Goal: Task Accomplishment & Management: Manage account settings

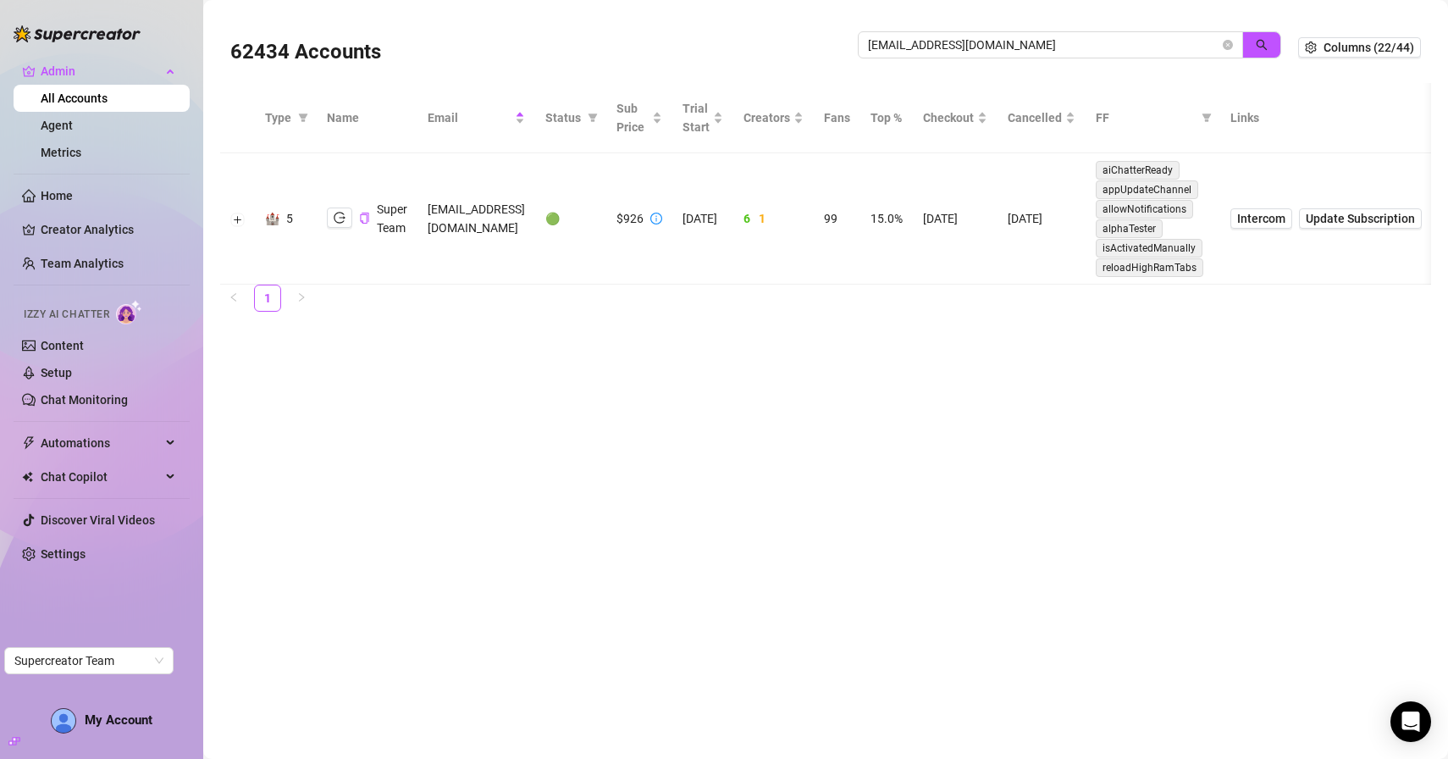
click at [84, 96] on link "All Accounts" at bounding box center [74, 98] width 67 height 14
click at [894, 50] on input "[EMAIL_ADDRESS][DOMAIN_NAME]" at bounding box center [1043, 45] width 351 height 19
click at [1264, 54] on button "button" at bounding box center [1261, 44] width 39 height 27
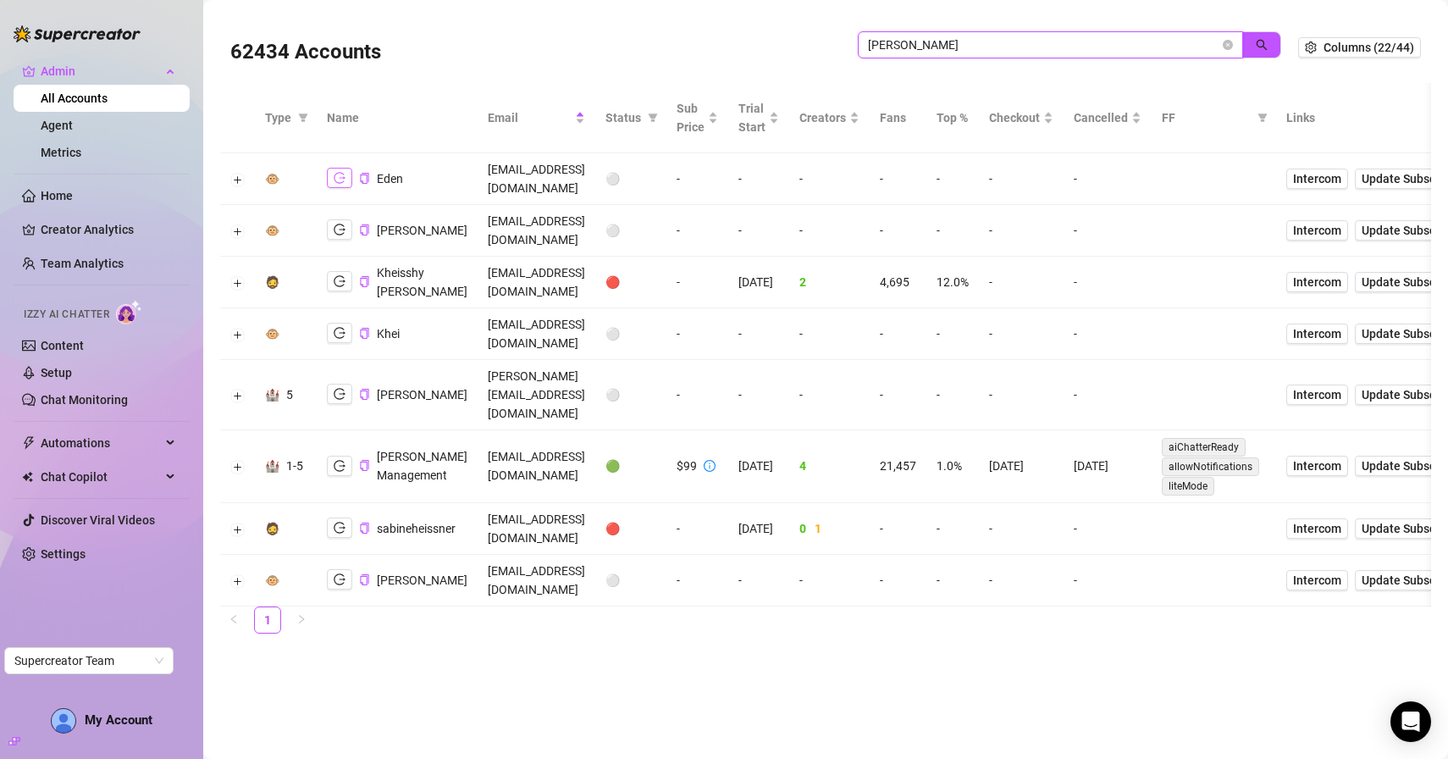
type input "[PERSON_NAME]"
click at [342, 172] on icon "logout" at bounding box center [340, 178] width 12 height 12
click at [239, 173] on button "Expand row" at bounding box center [238, 180] width 14 height 14
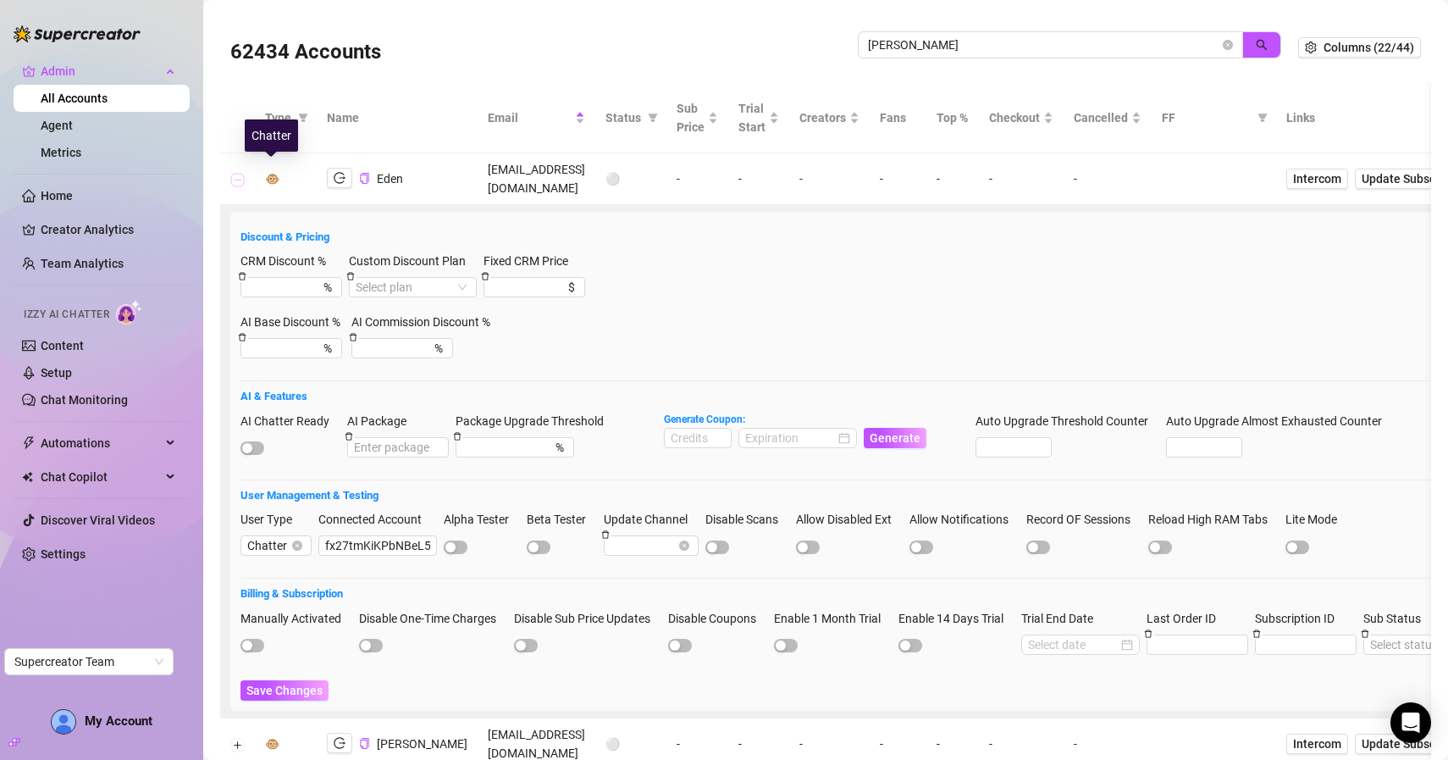
click at [239, 173] on button "Collapse row" at bounding box center [238, 180] width 14 height 14
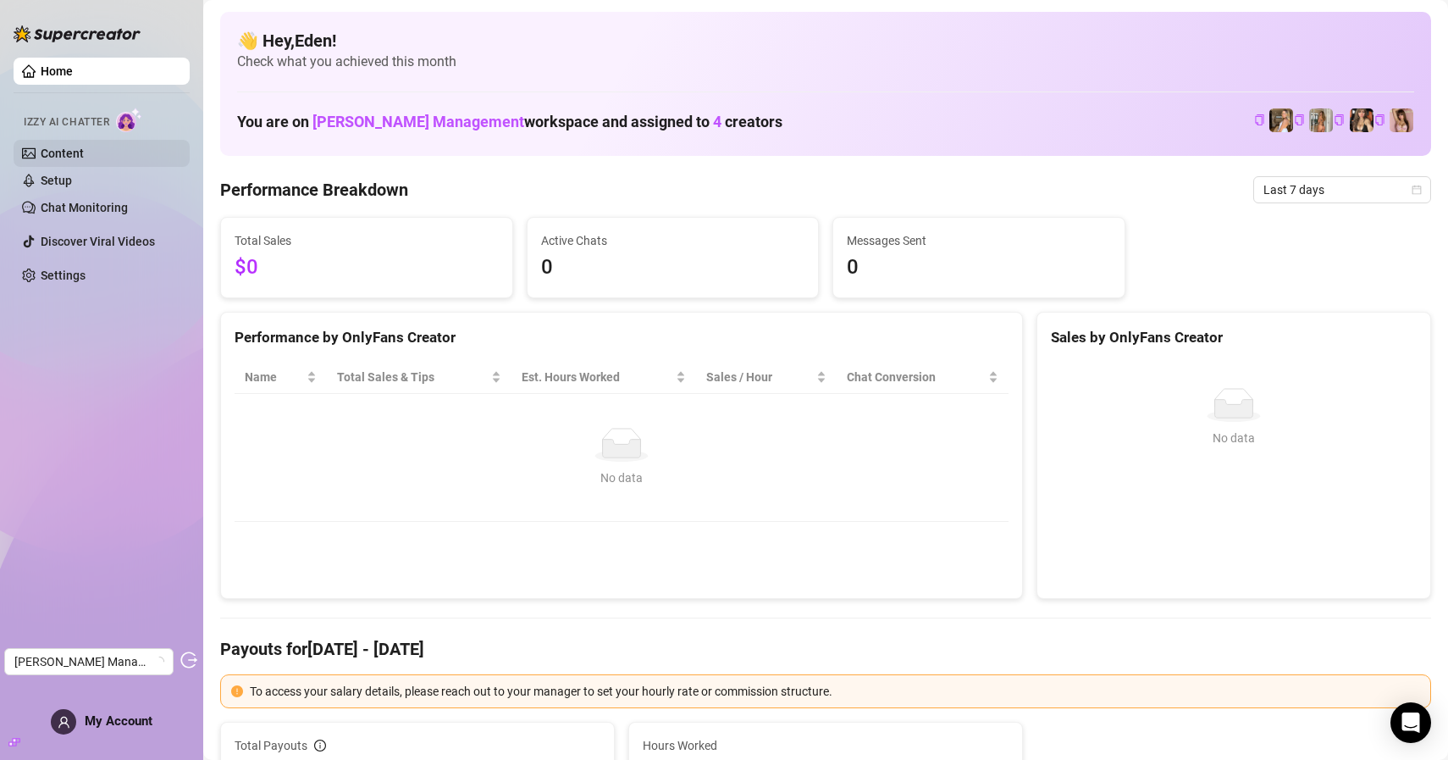
click at [63, 158] on link "Content" at bounding box center [62, 154] width 43 height 14
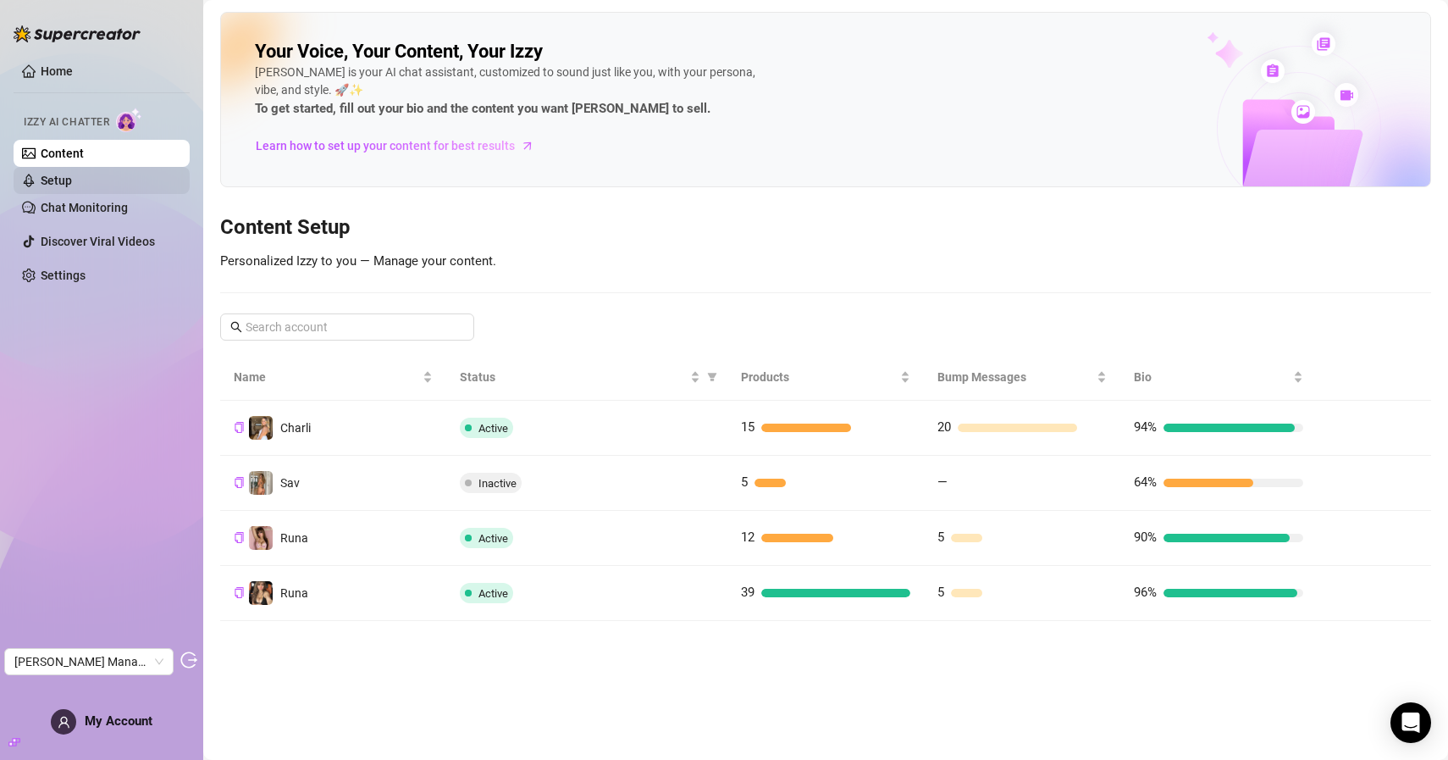
click at [72, 187] on link "Setup" at bounding box center [56, 181] width 31 height 14
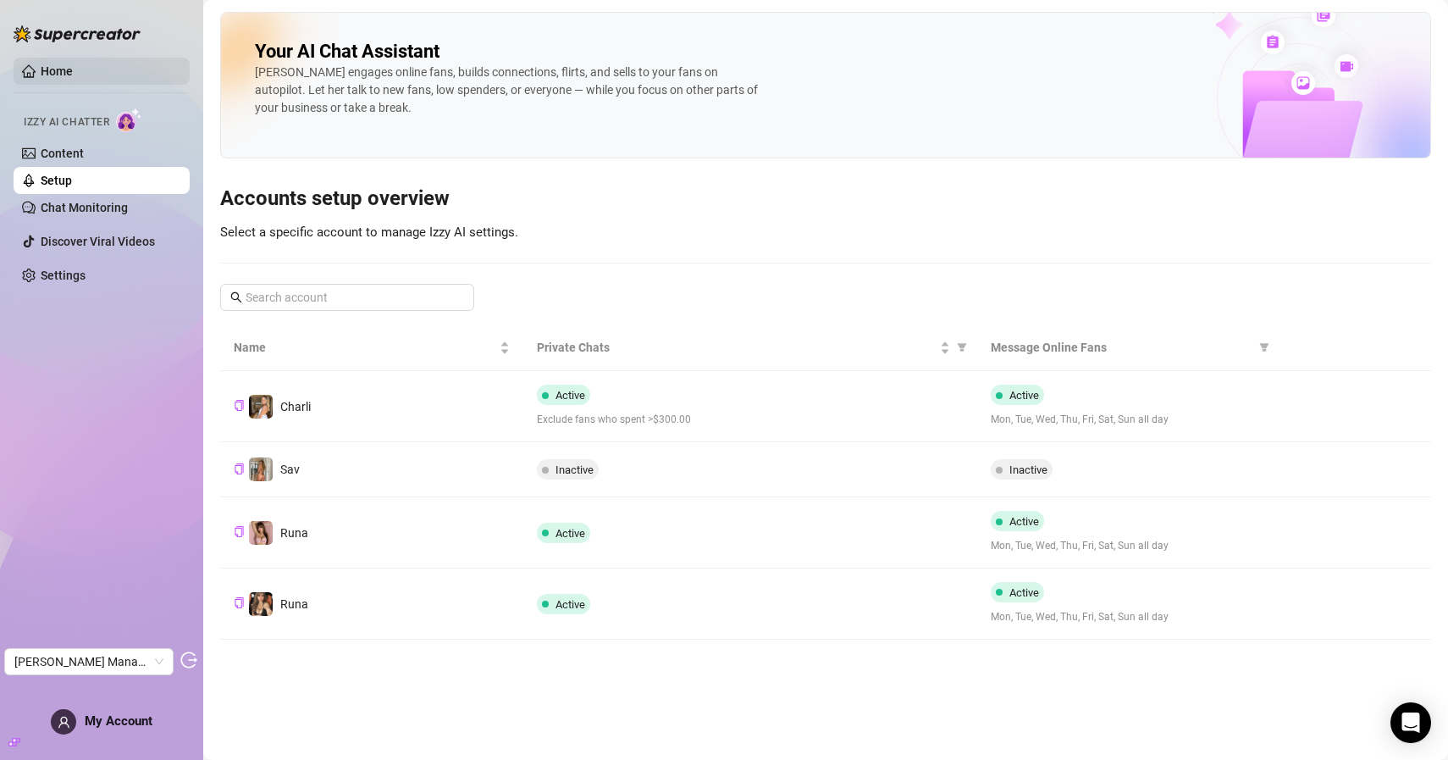
click at [73, 76] on link "Home" at bounding box center [57, 71] width 32 height 14
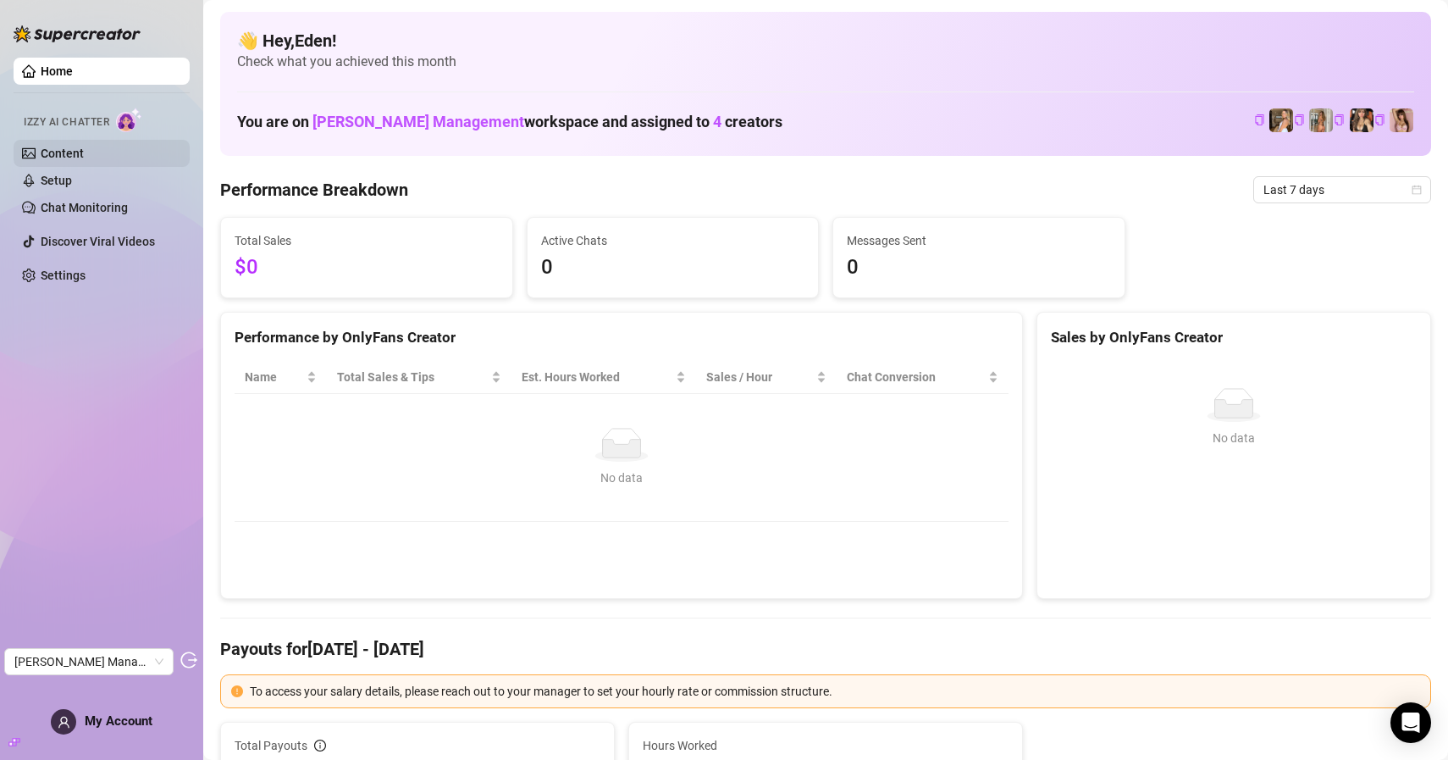
click at [69, 156] on link "Content" at bounding box center [62, 154] width 43 height 14
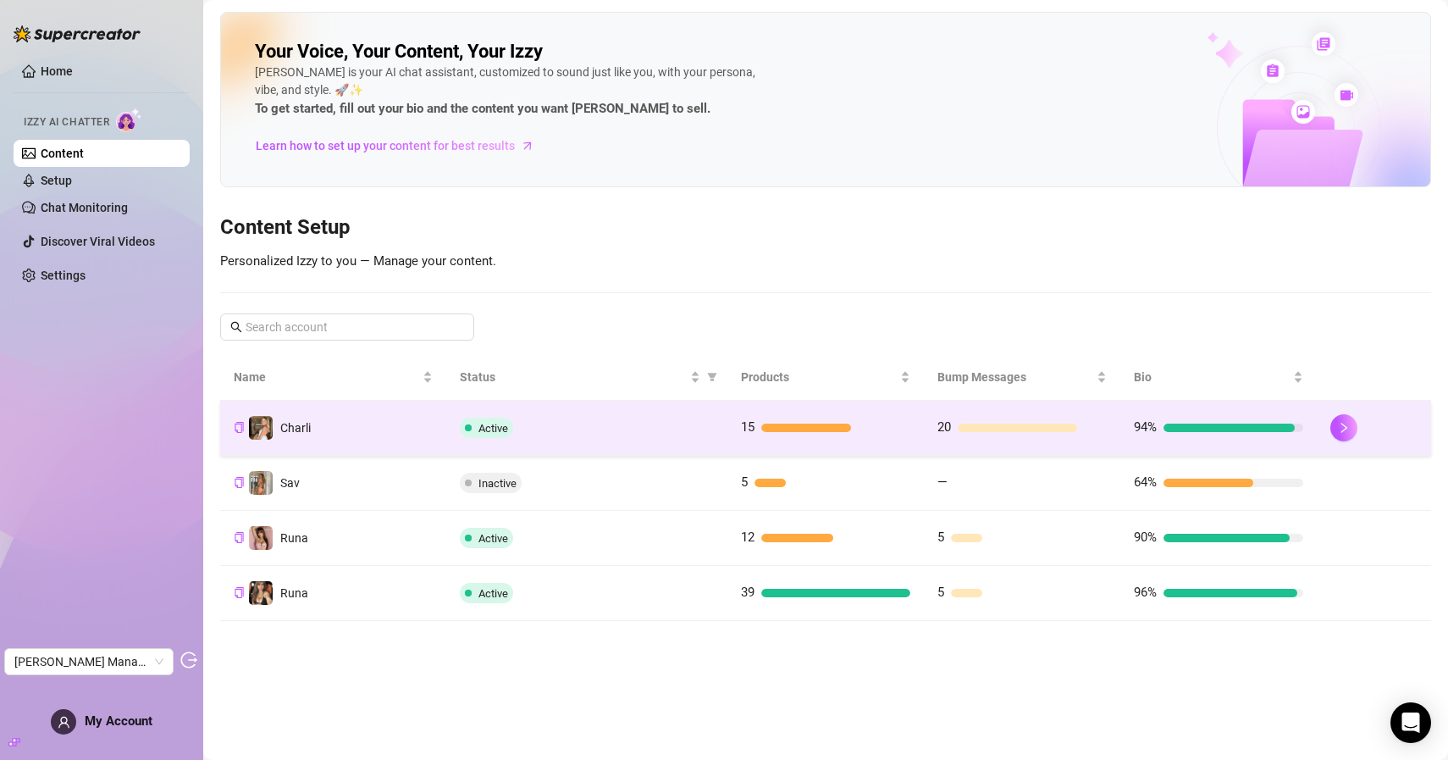
click at [448, 414] on td "Active" at bounding box center [586, 428] width 281 height 55
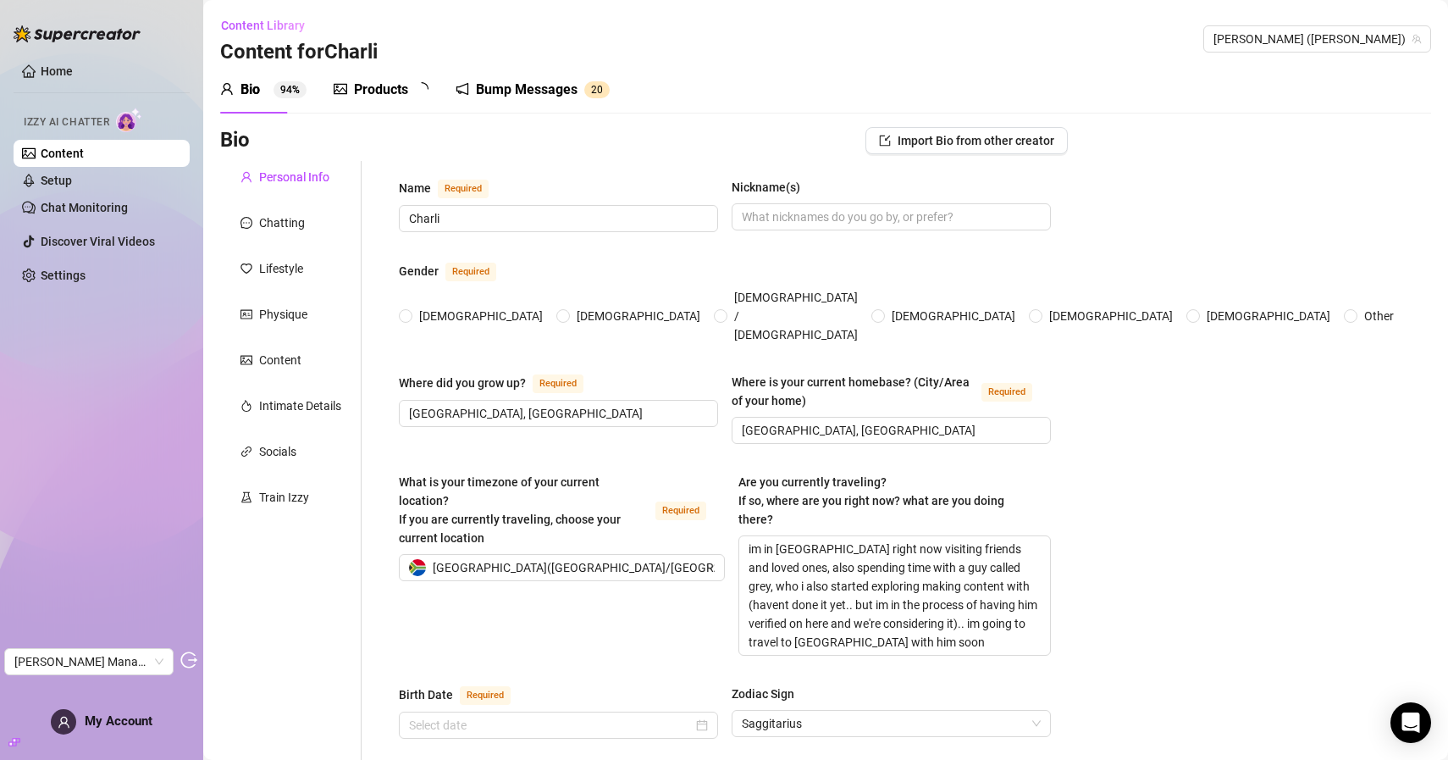
radio input "true"
type input "December 1st, 1991"
click at [318, 501] on div "Train Izzy" at bounding box center [290, 497] width 141 height 32
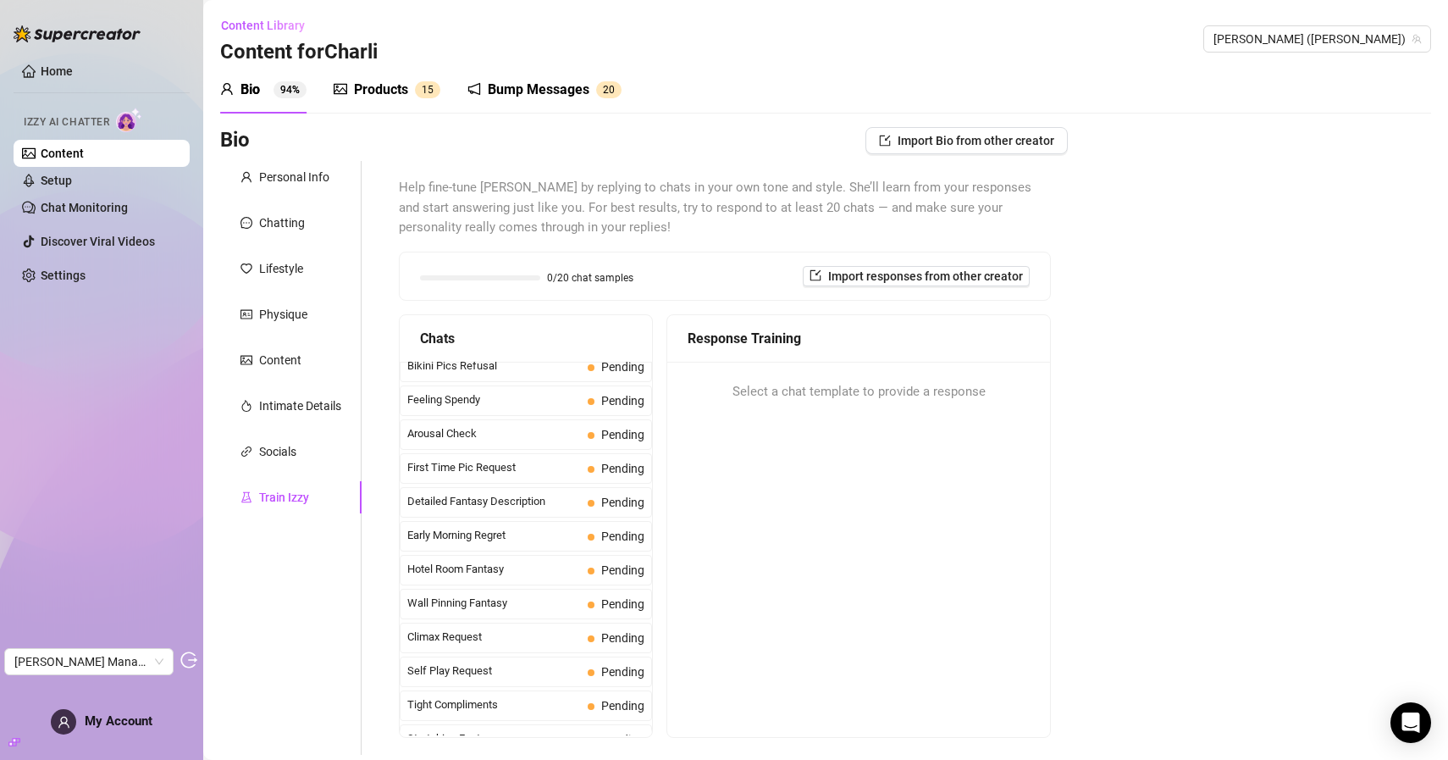
scroll to position [226, 0]
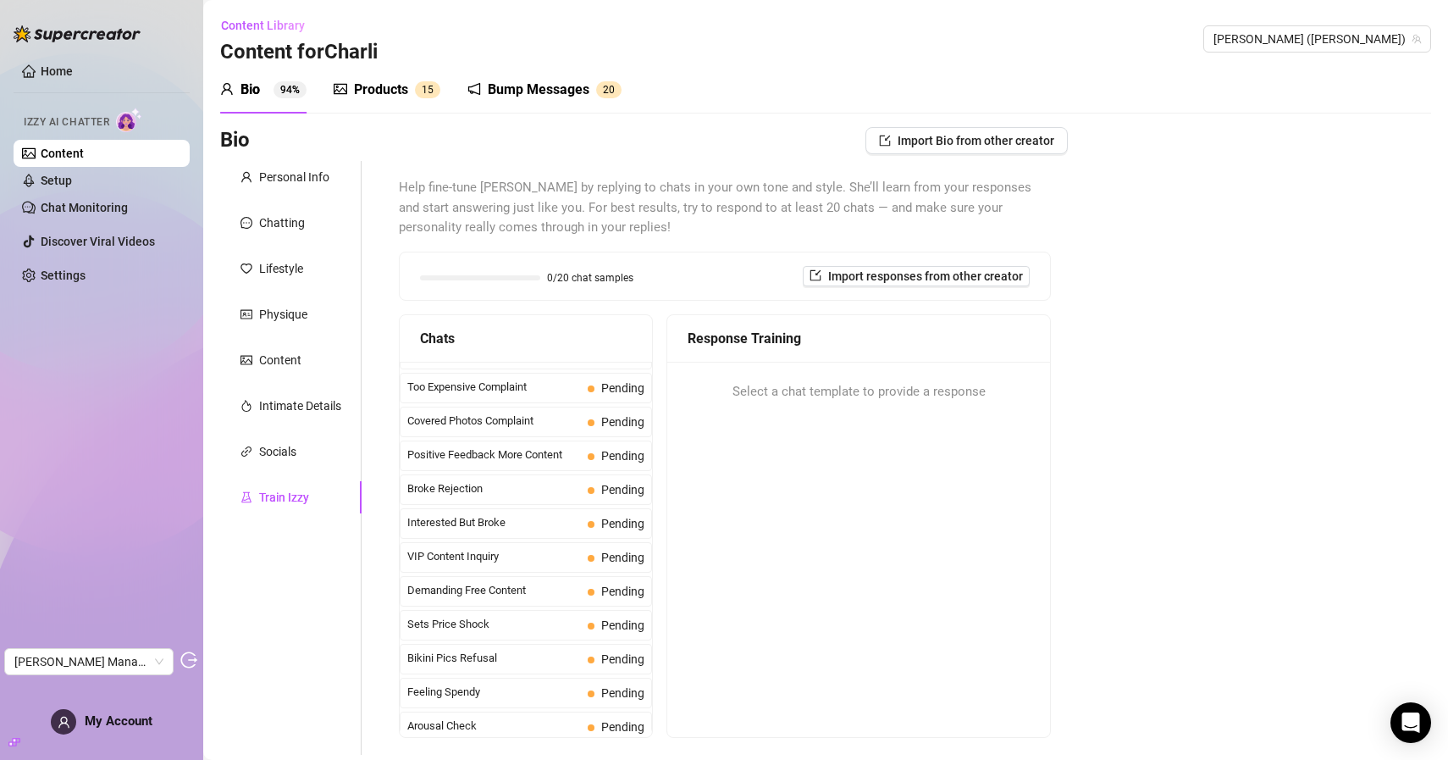
click at [246, 432] on div "Personal Info Chatting Lifestyle Physique Content Intimate Details Socials Trai…" at bounding box center [290, 458] width 141 height 594
click at [285, 442] on div "Socials" at bounding box center [277, 451] width 37 height 19
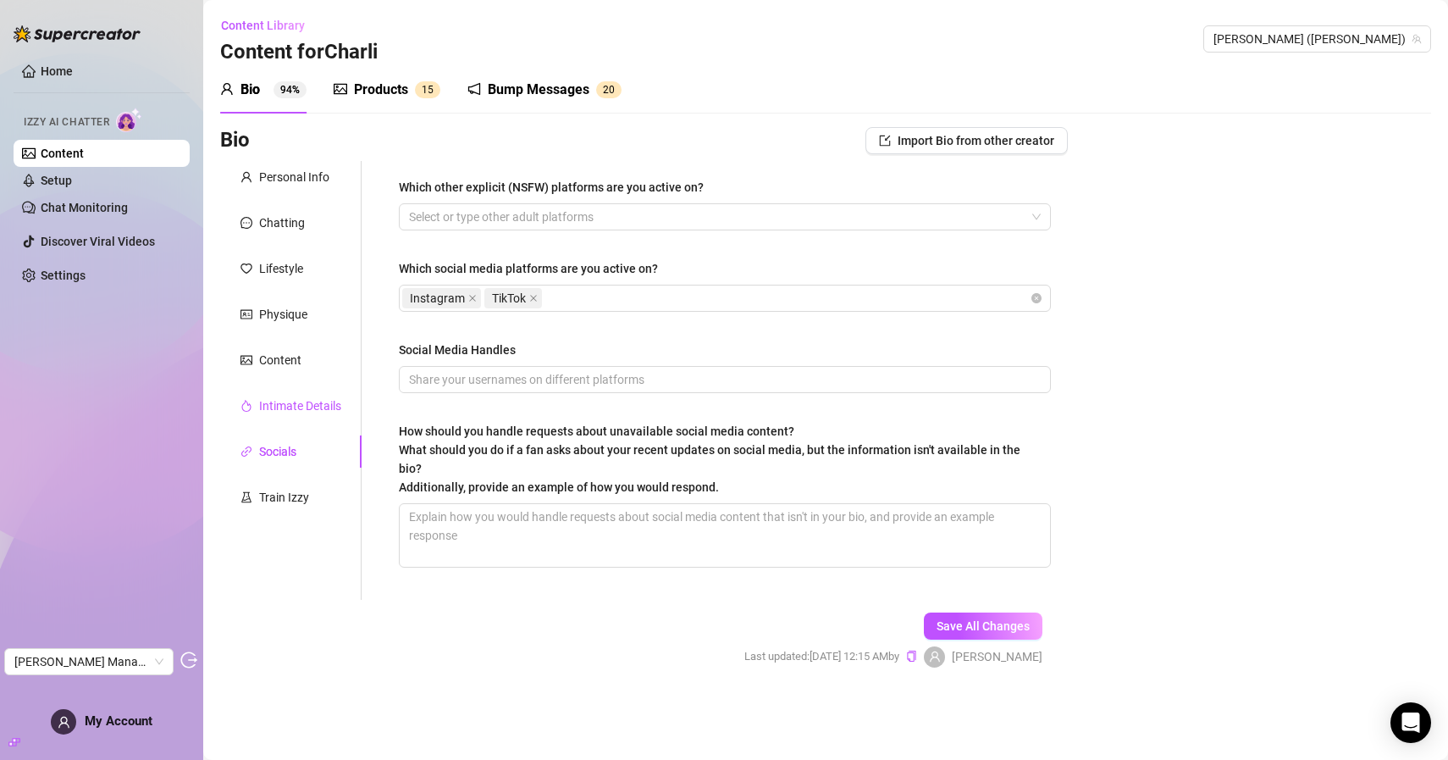
click at [290, 407] on div "Intimate Details" at bounding box center [300, 405] width 82 height 19
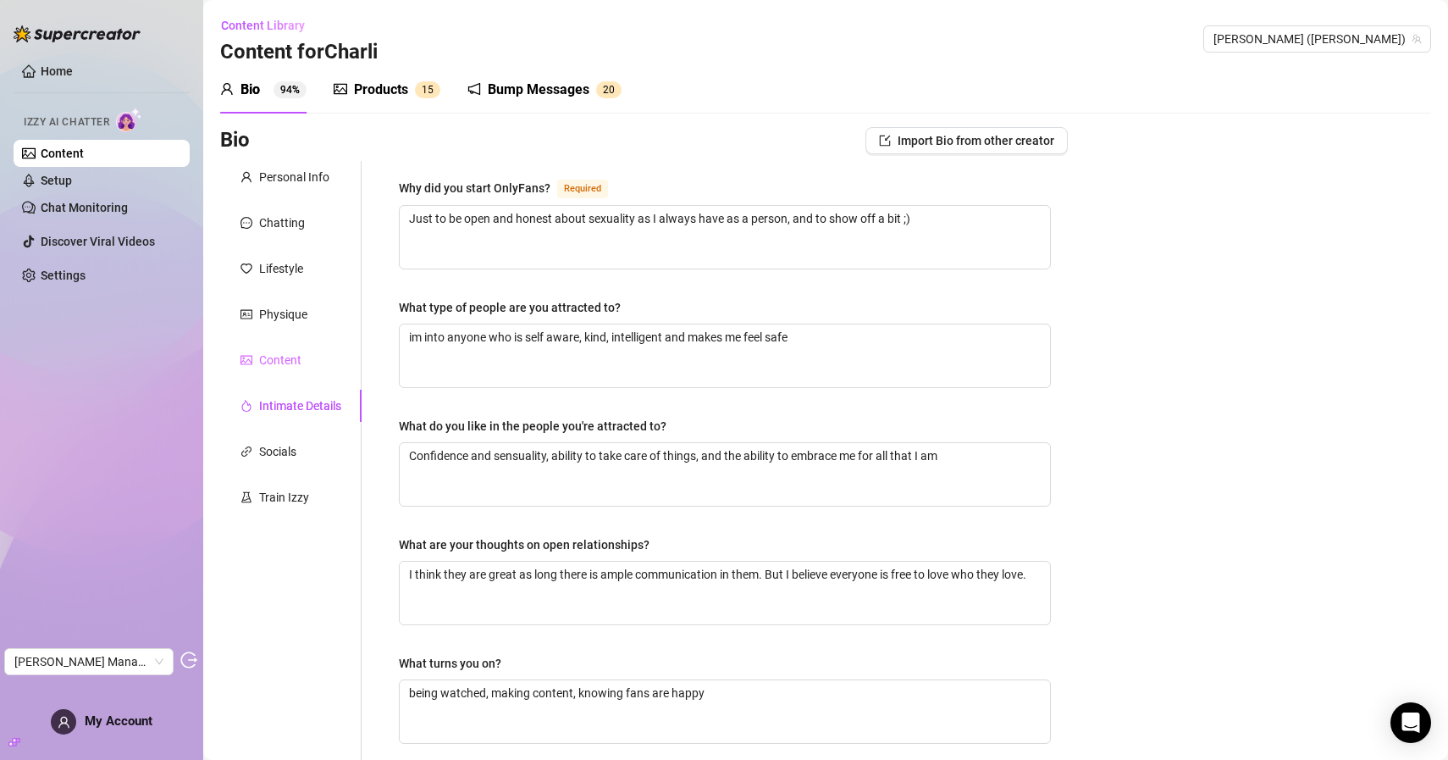
click at [288, 374] on div "Content" at bounding box center [290, 360] width 141 height 32
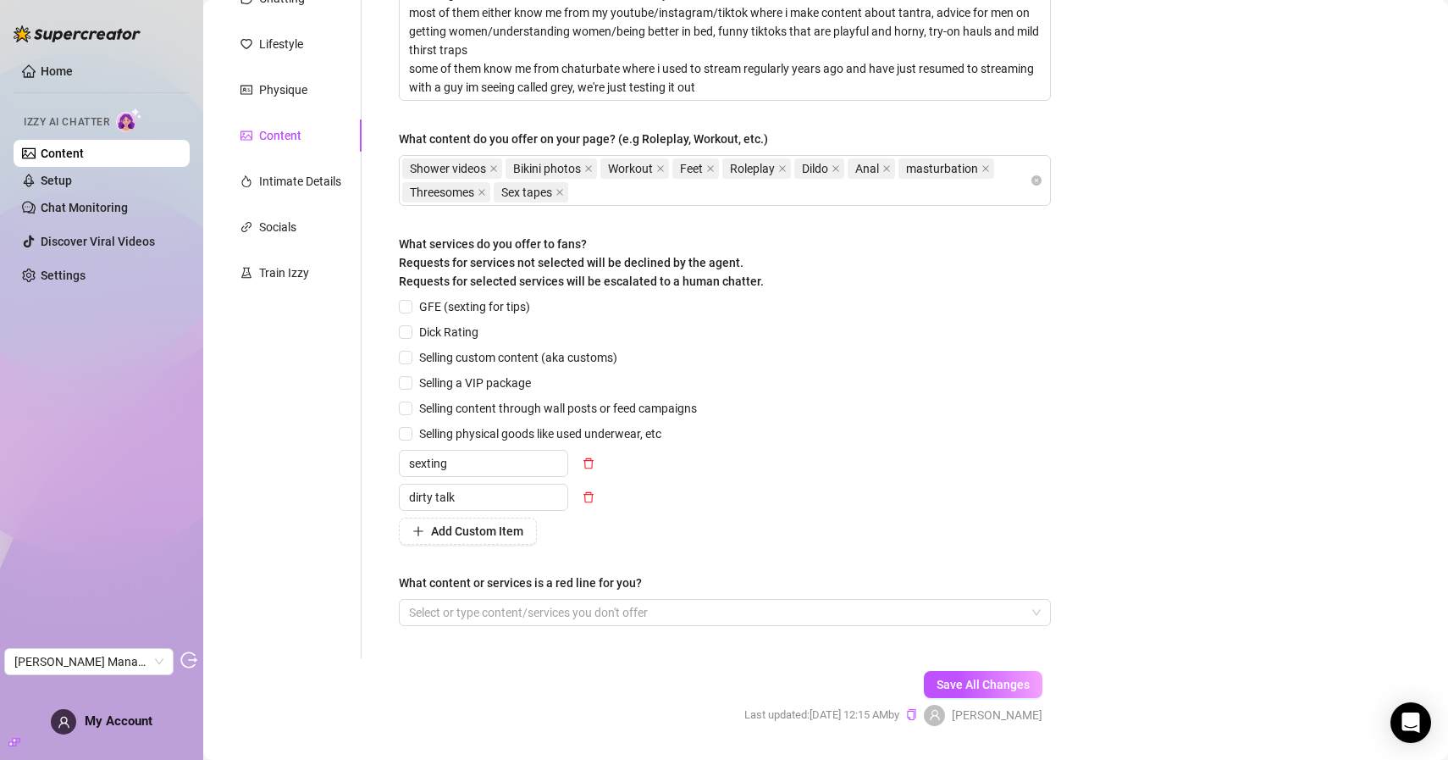
scroll to position [0, 0]
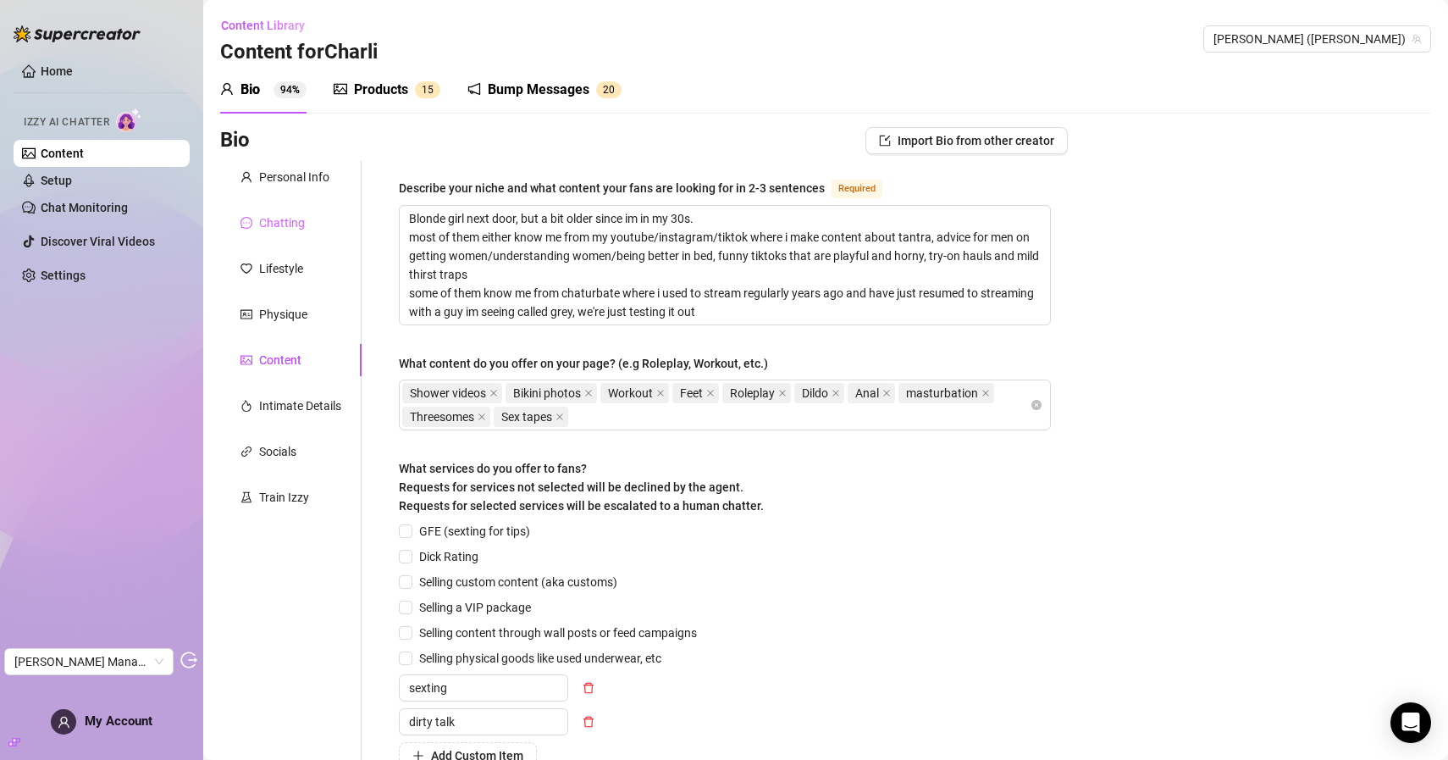
click at [269, 233] on div "Chatting" at bounding box center [290, 223] width 141 height 32
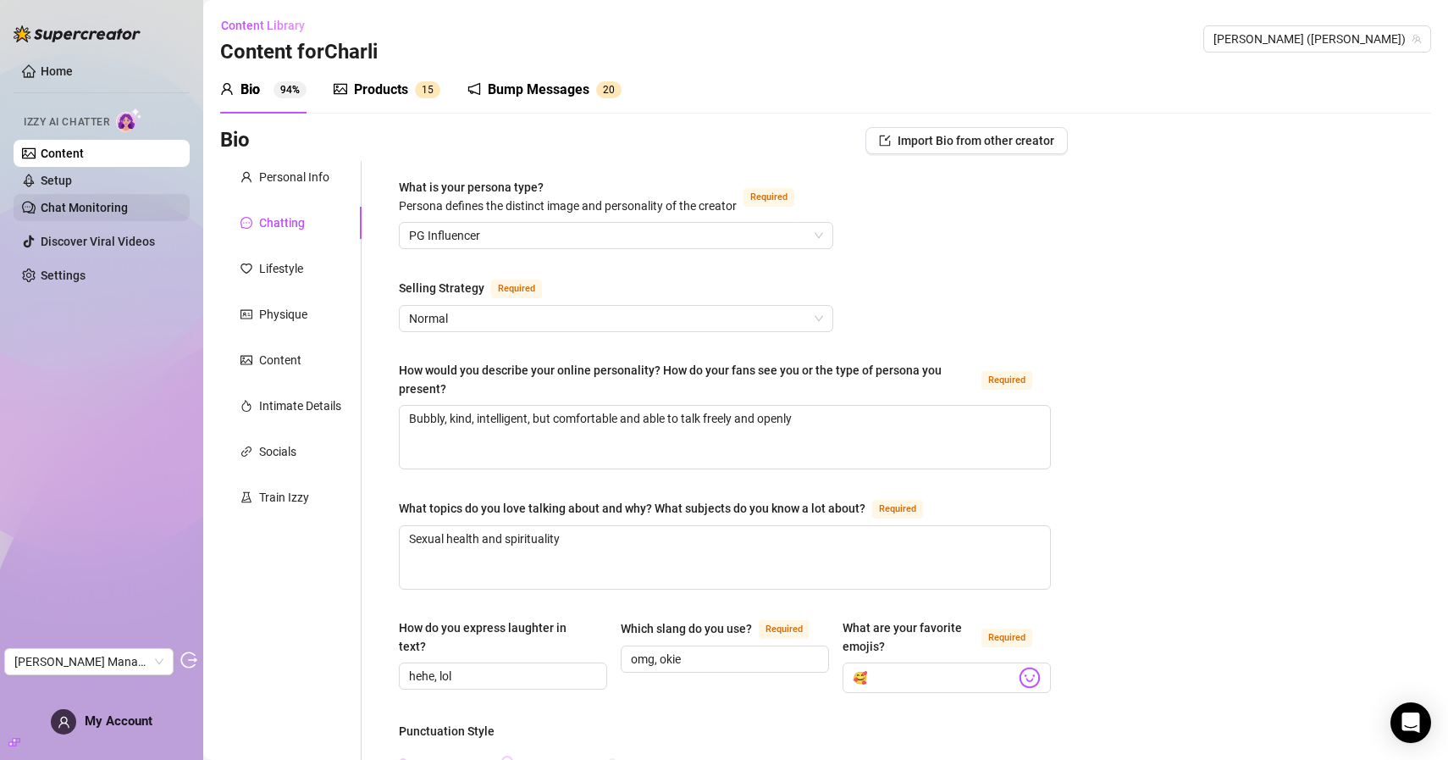
click at [127, 214] on link "Chat Monitoring" at bounding box center [84, 208] width 87 height 14
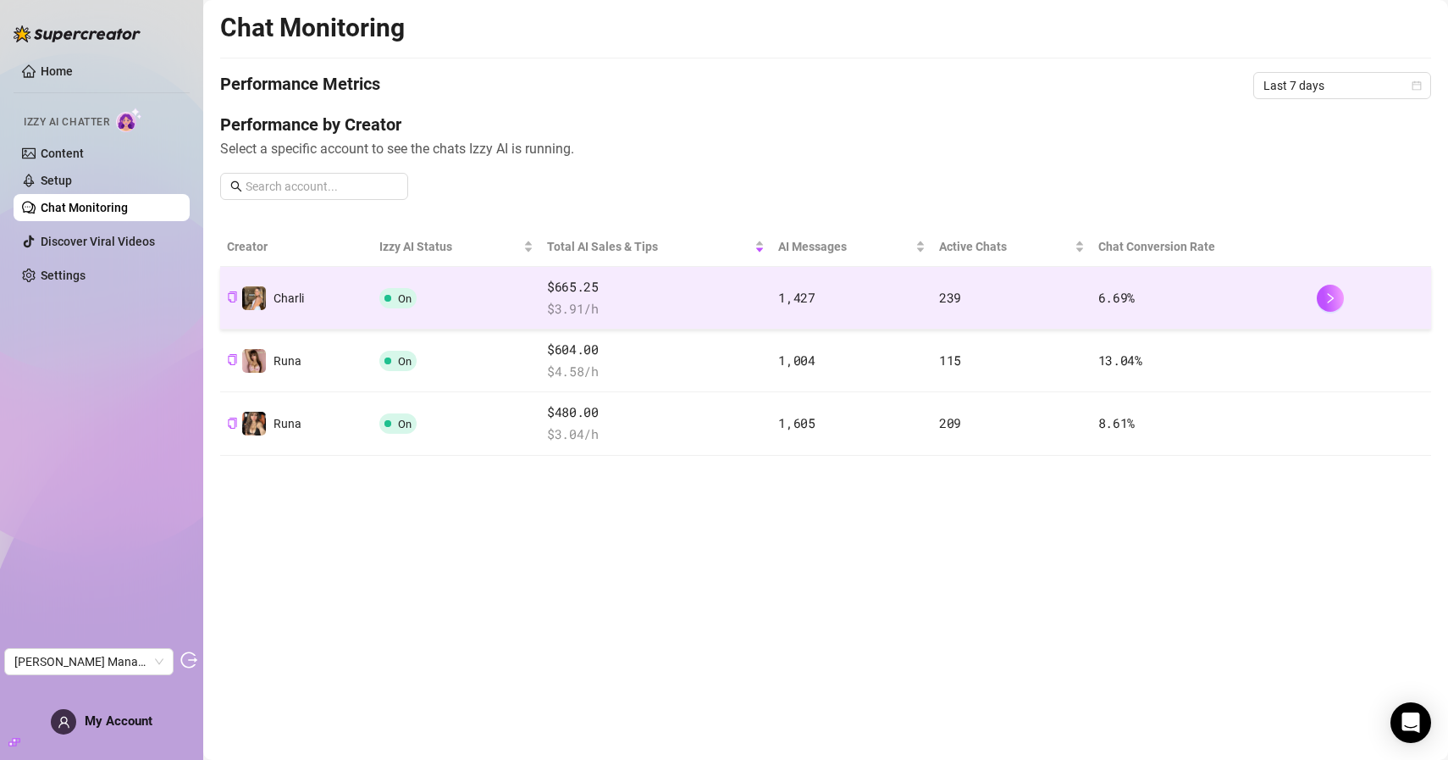
click at [467, 300] on td "On" at bounding box center [457, 298] width 168 height 63
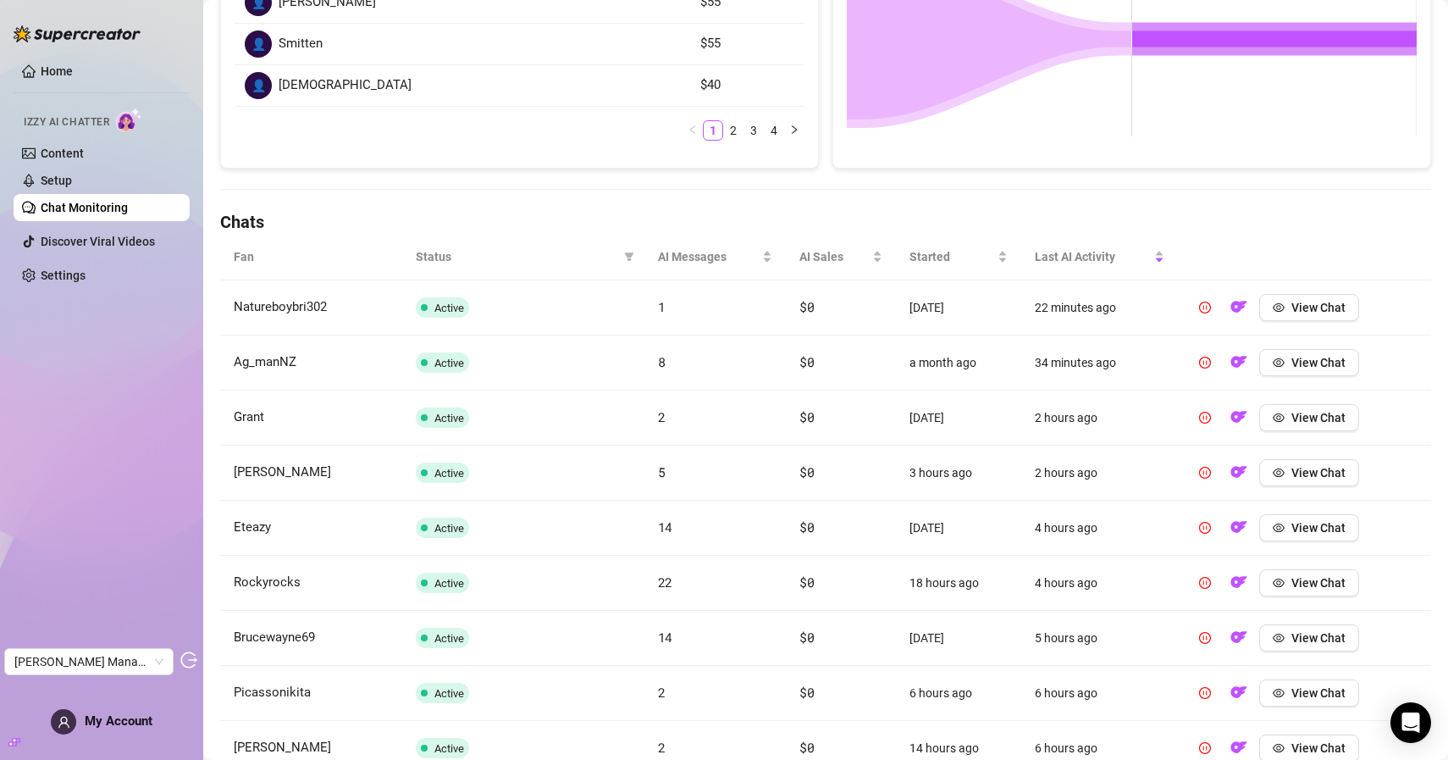
scroll to position [573, 0]
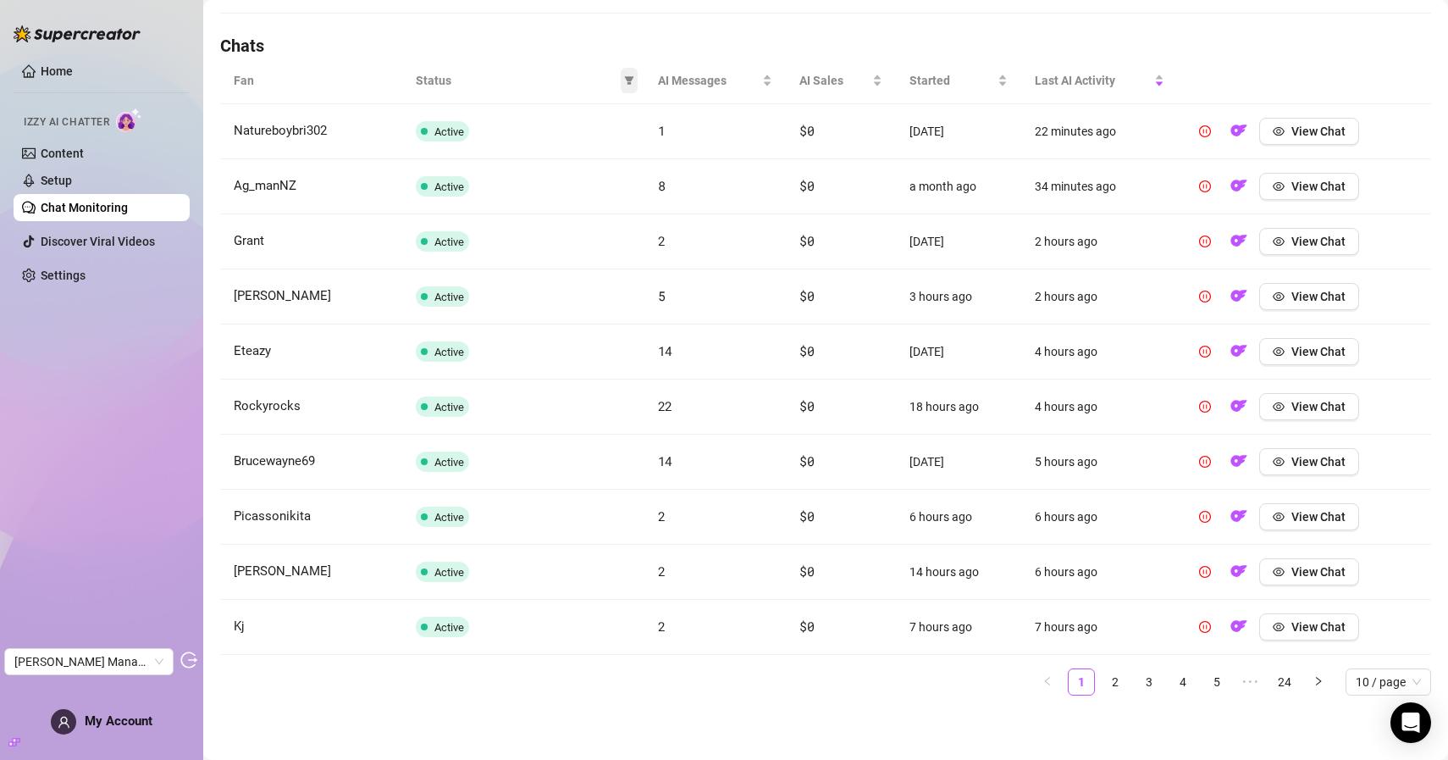
click at [622, 81] on span at bounding box center [629, 80] width 17 height 25
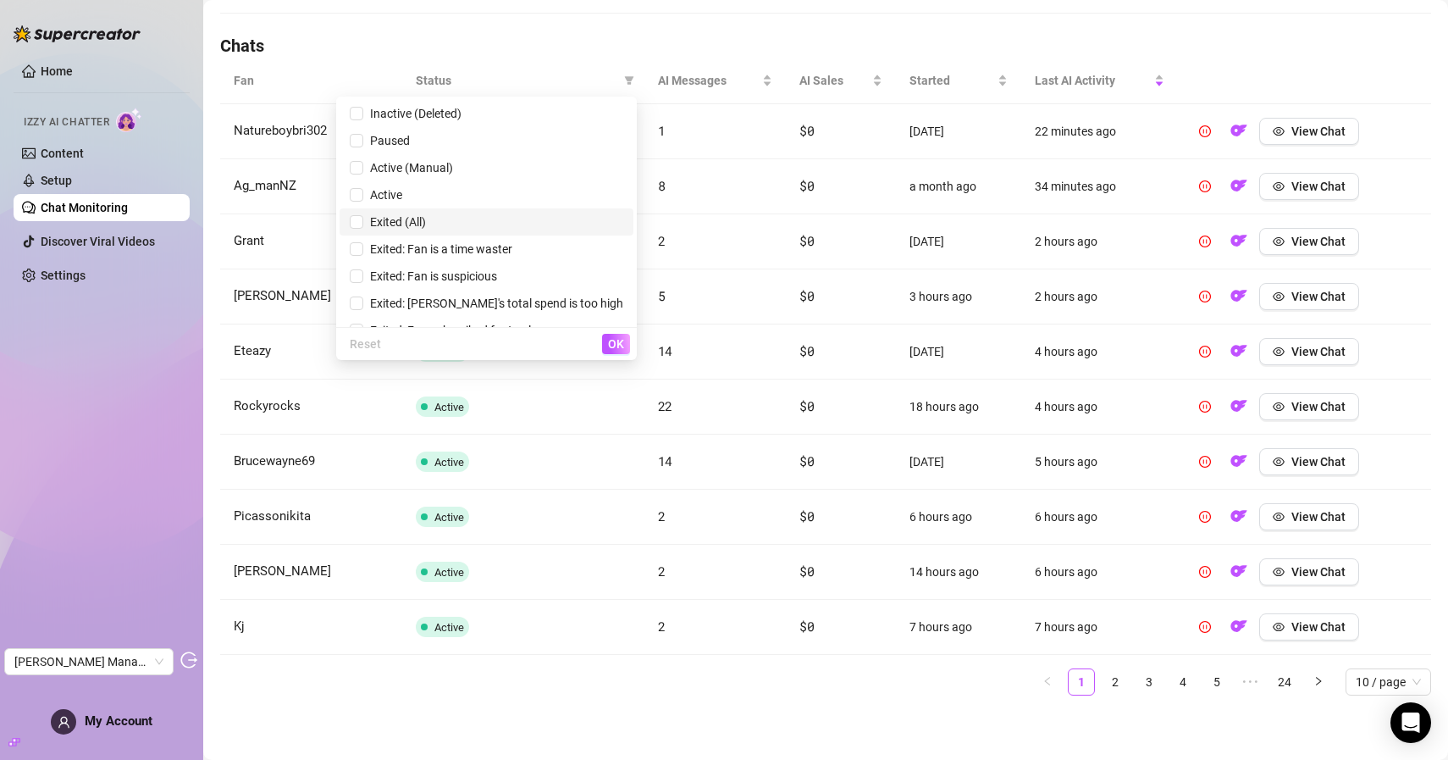
click at [426, 224] on span "Exited (All)" at bounding box center [394, 222] width 63 height 14
click at [613, 340] on span "OK" at bounding box center [616, 344] width 16 height 14
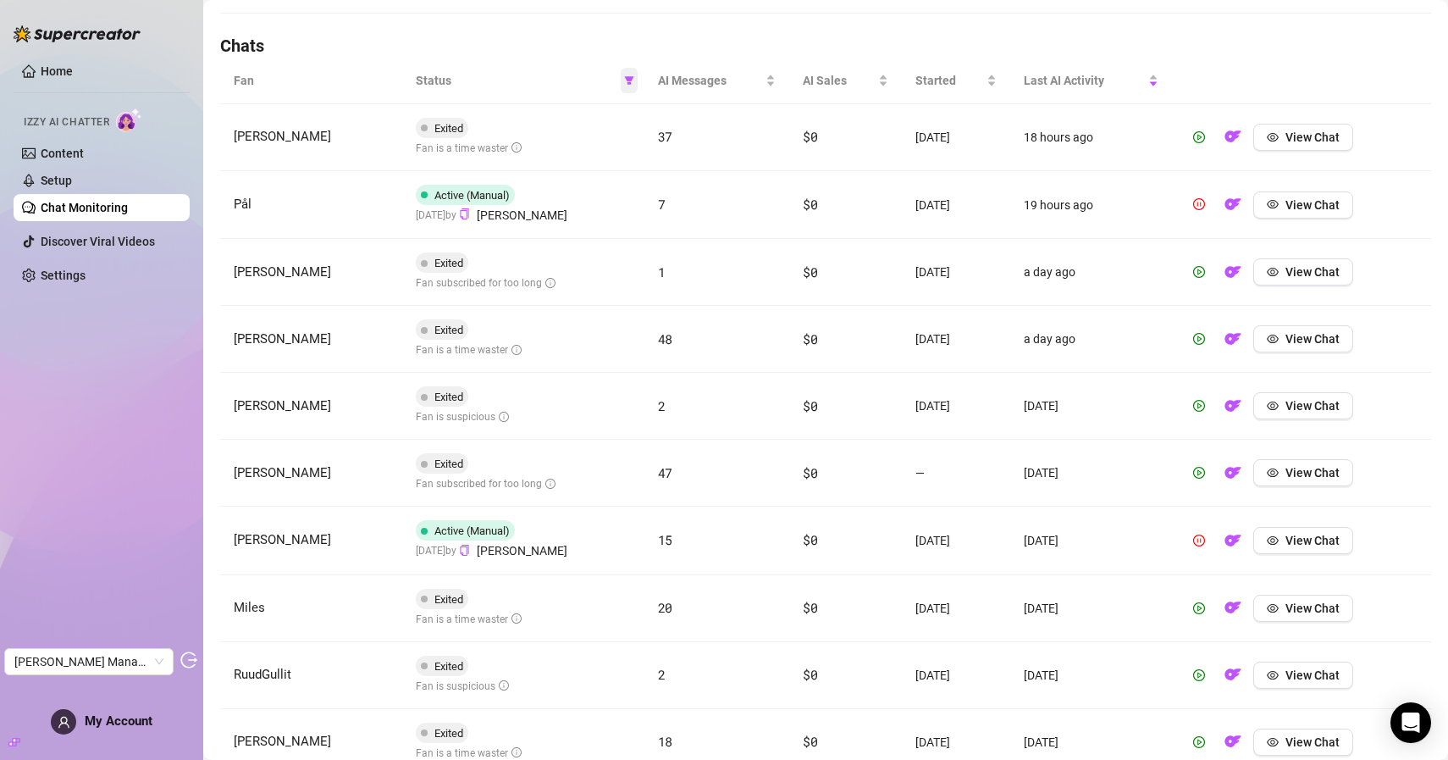
click at [622, 77] on span at bounding box center [629, 80] width 17 height 25
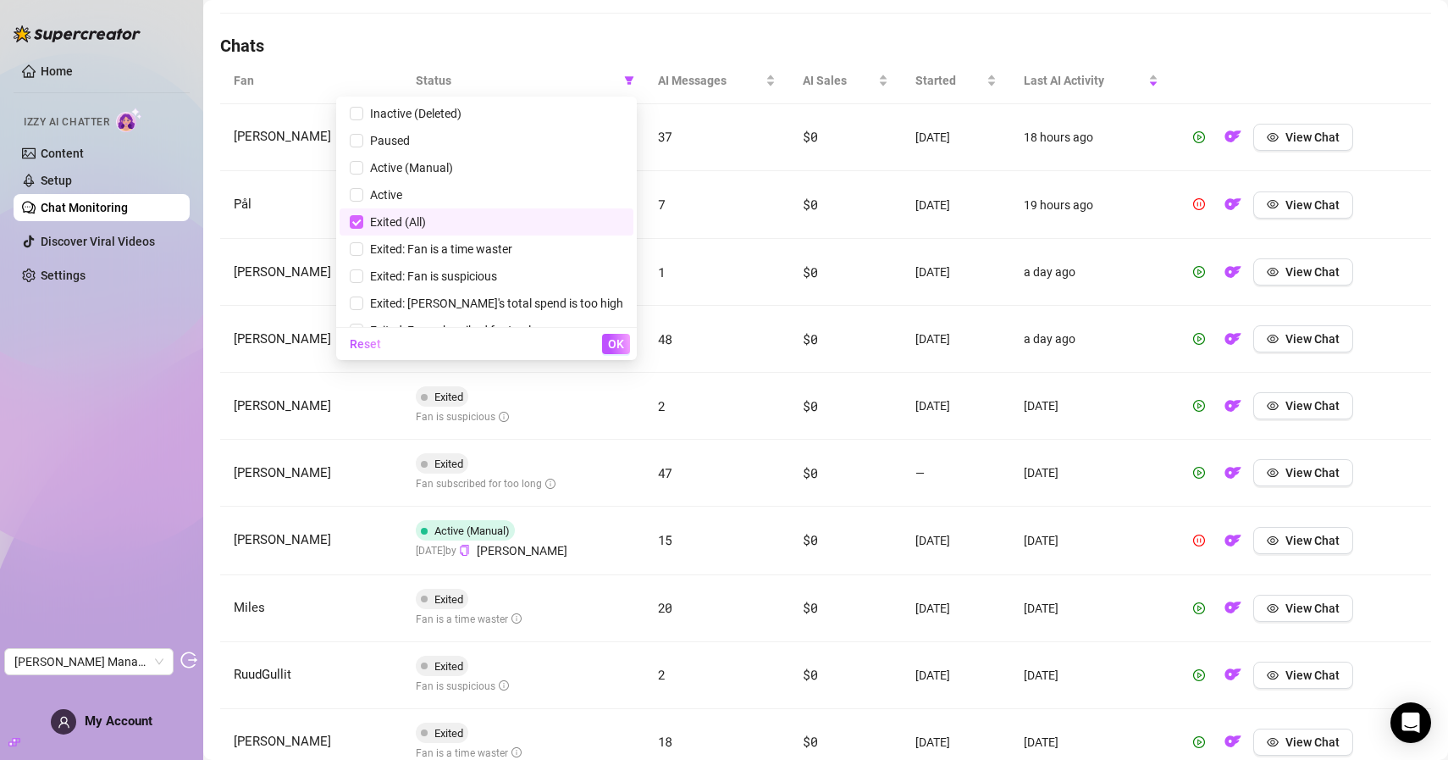
click at [363, 228] on input "checkbox" at bounding box center [357, 222] width 14 height 14
checkbox input "false"
click at [614, 340] on span "OK" at bounding box center [616, 344] width 16 height 14
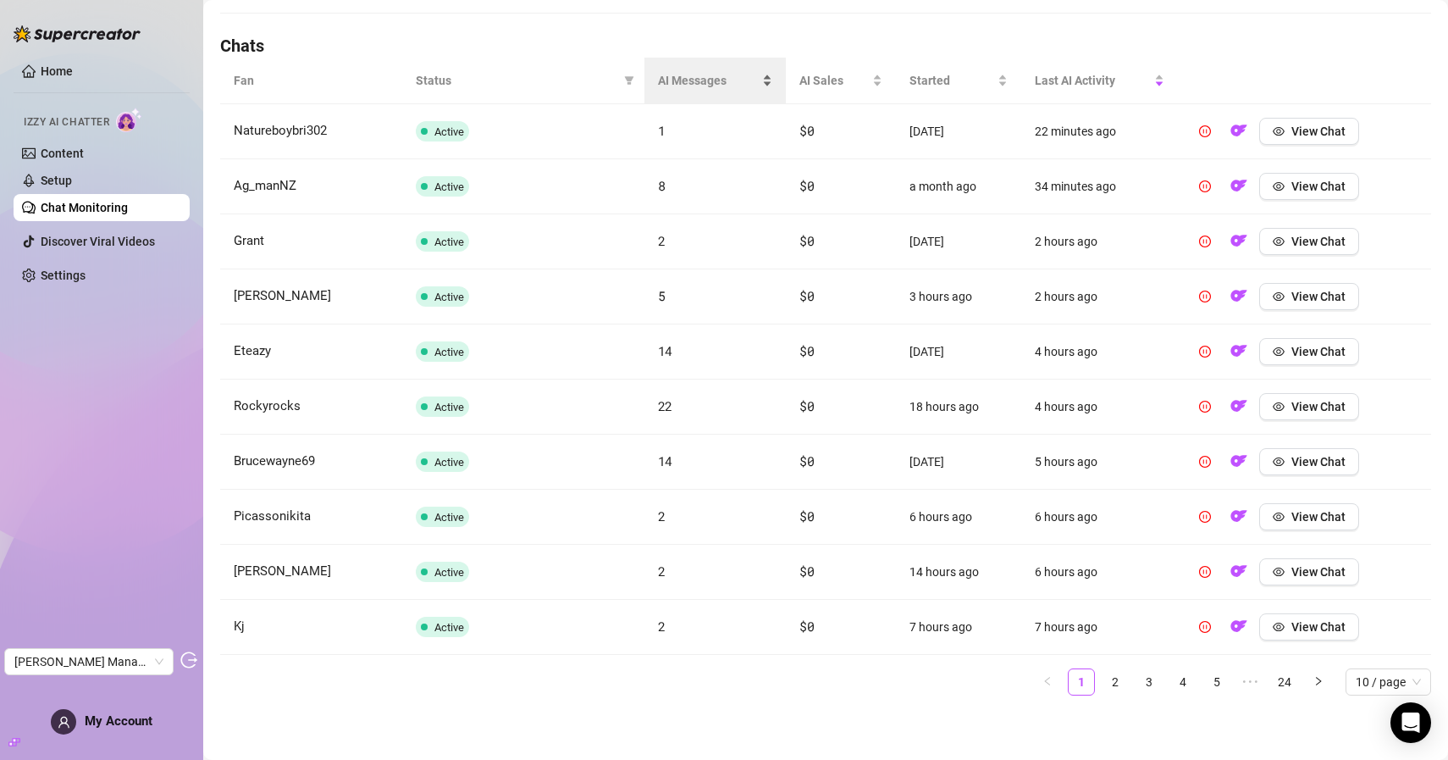
click at [772, 90] on div "AI Messages" at bounding box center [715, 80] width 114 height 19
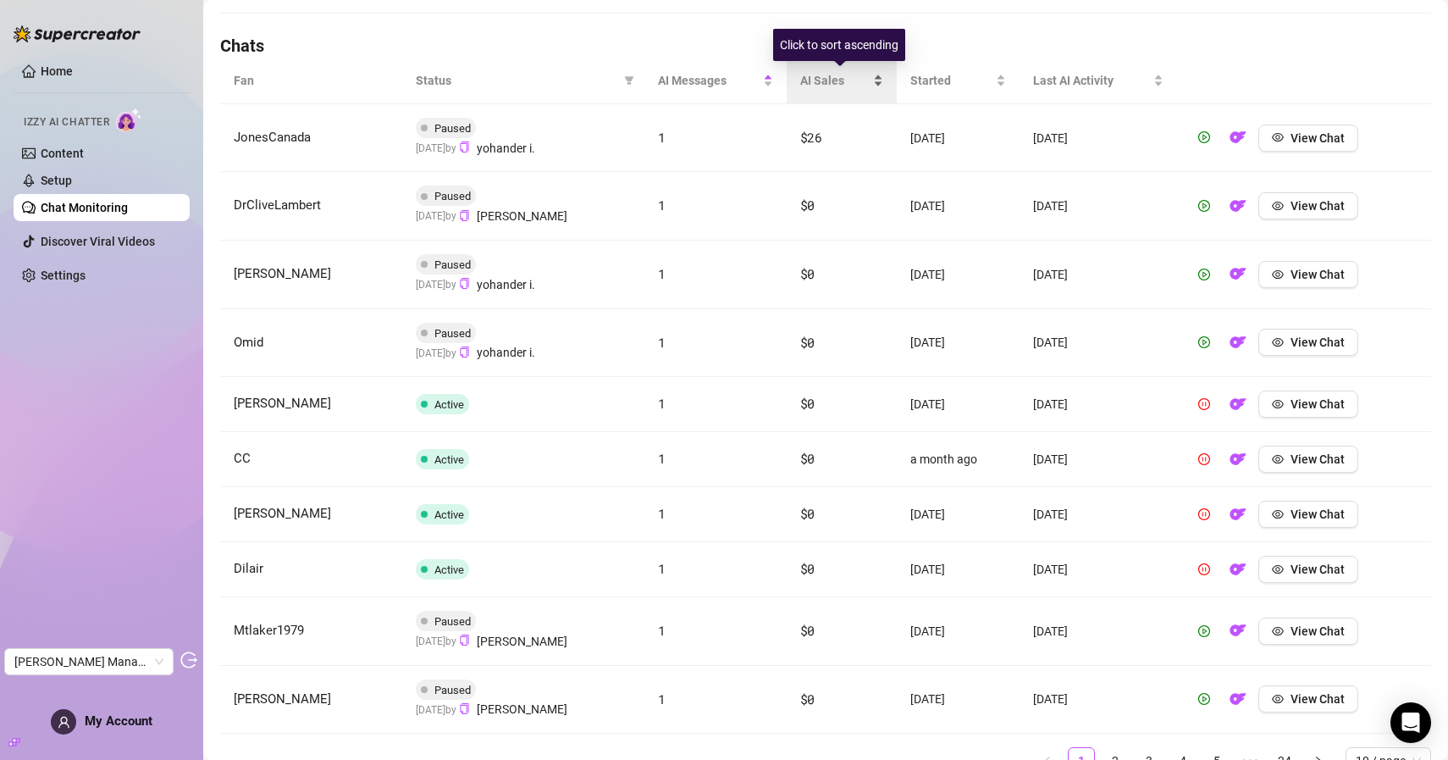
click at [800, 90] on div "AI Sales" at bounding box center [841, 80] width 83 height 19
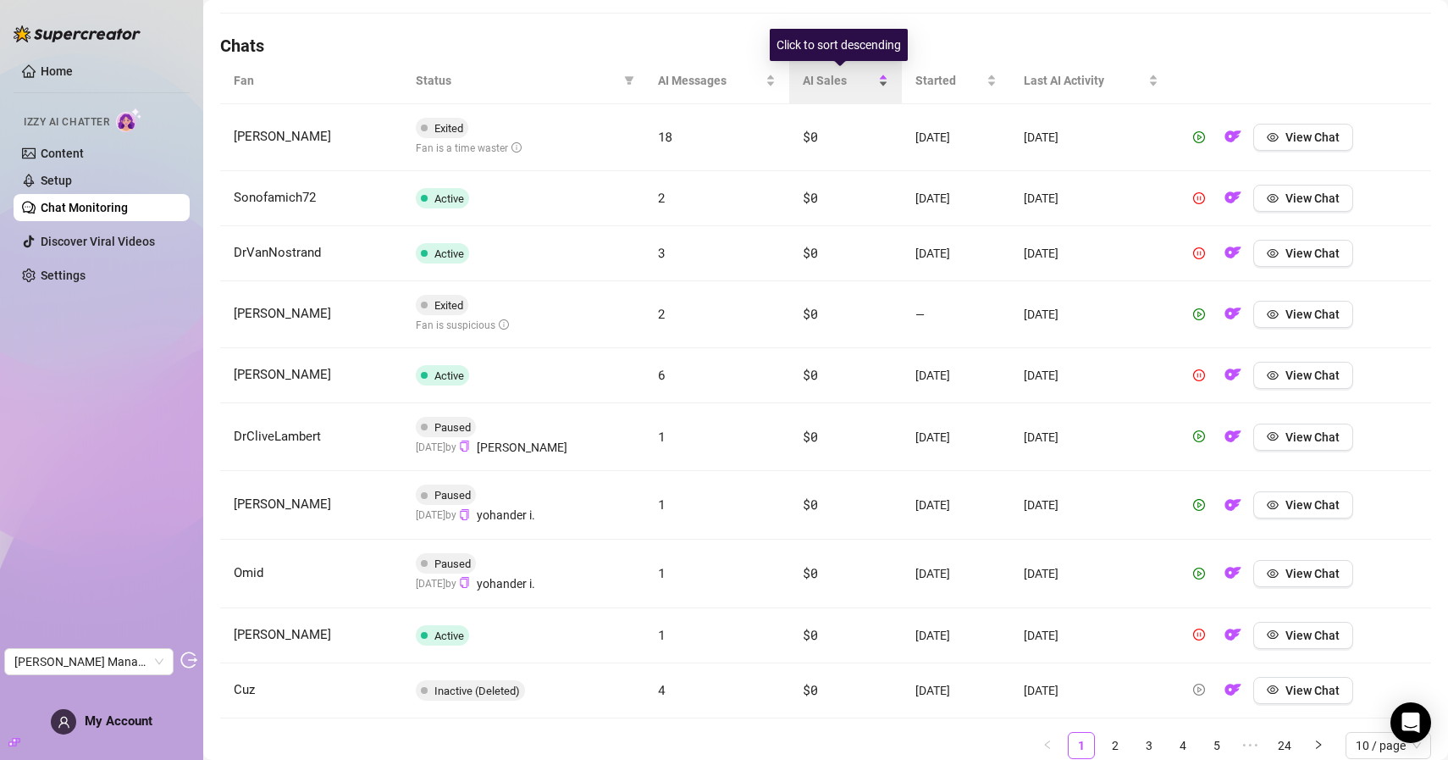
click at [803, 90] on div "AI Sales" at bounding box center [846, 80] width 86 height 19
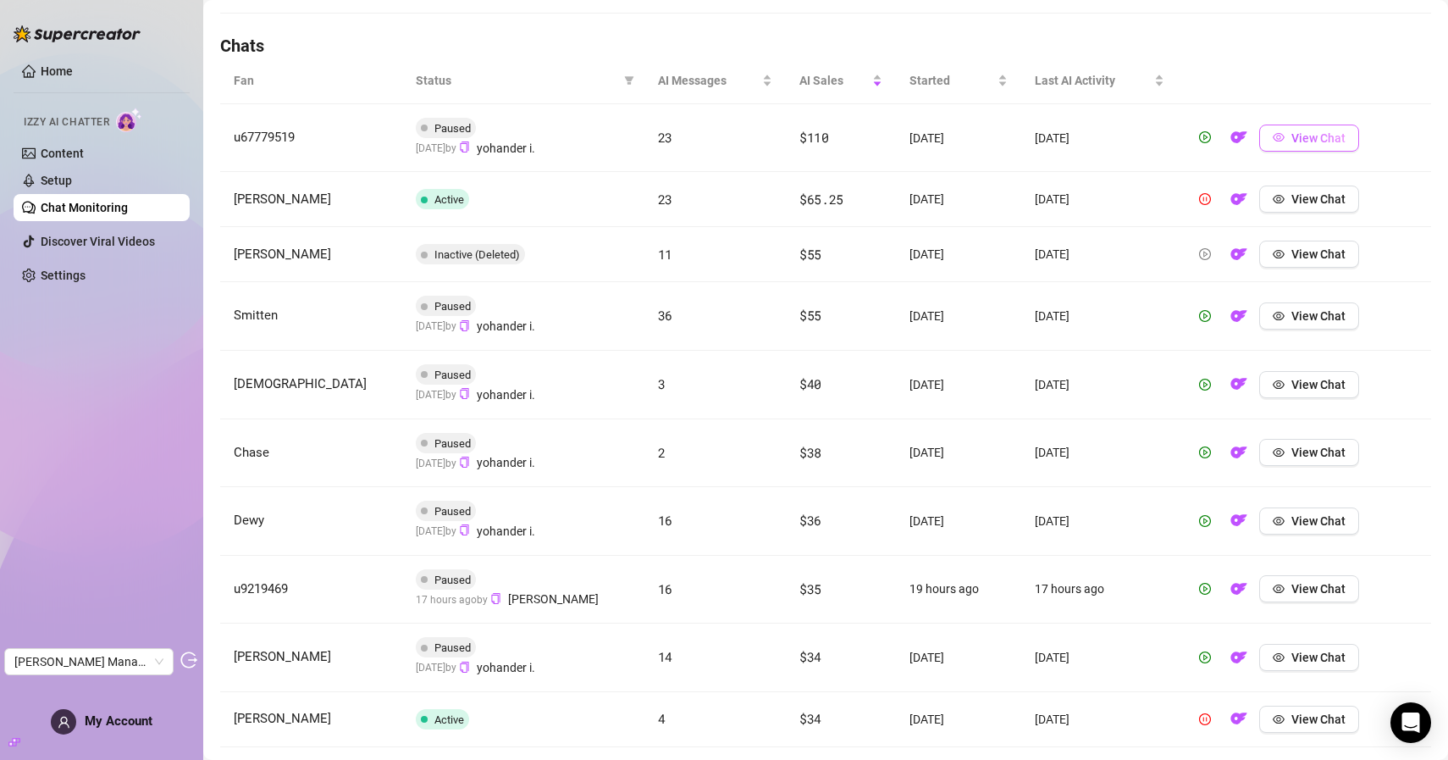
click at [1354, 137] on button "View Chat" at bounding box center [1309, 137] width 100 height 27
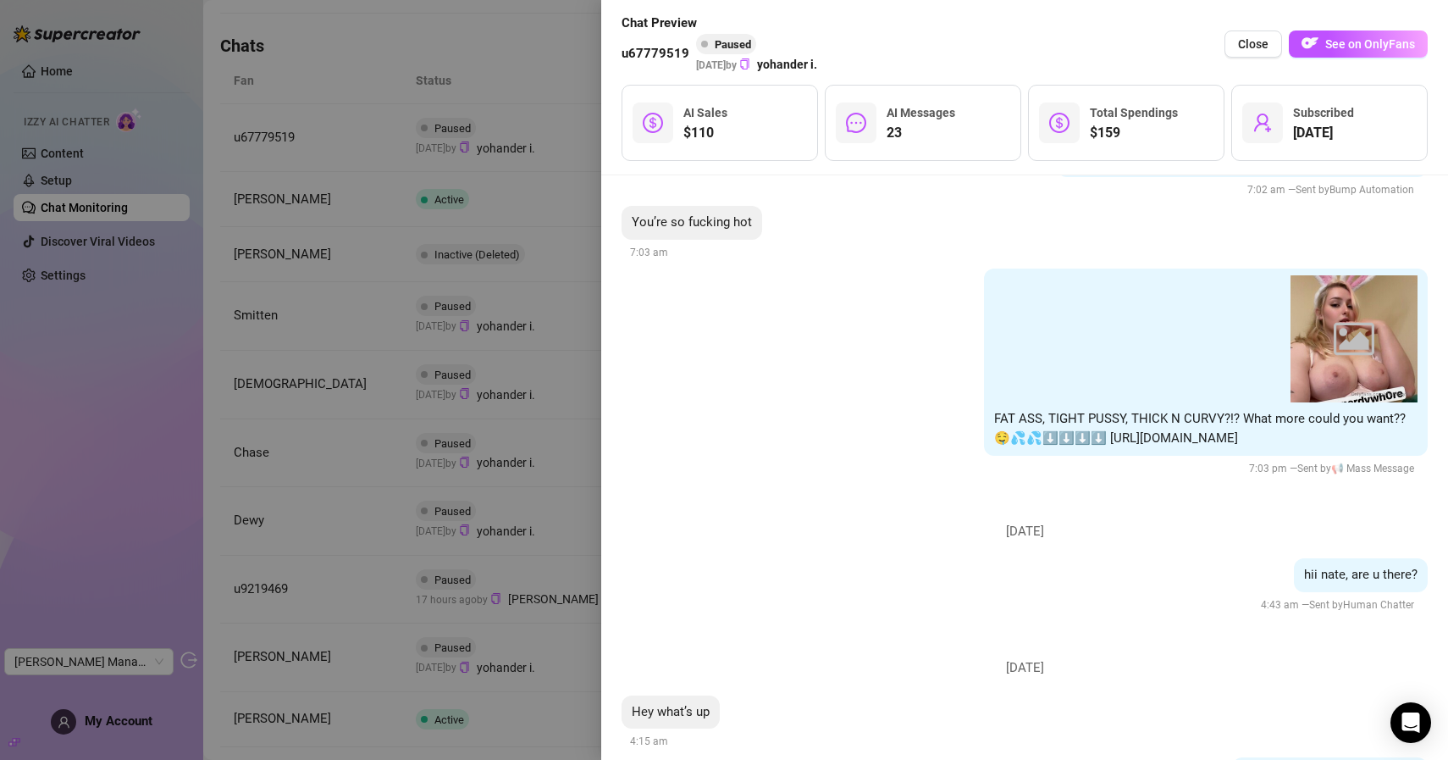
scroll to position [5587, 0]
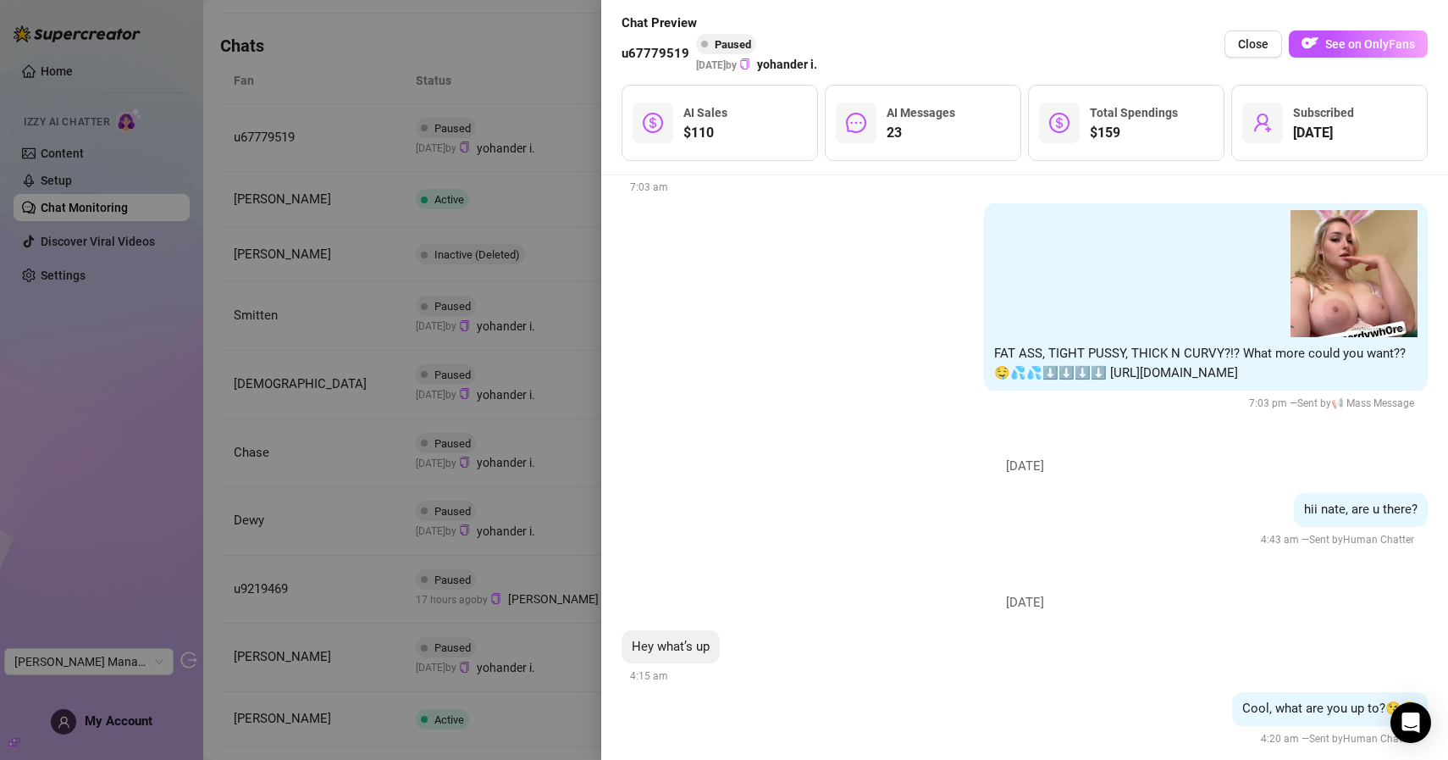
click at [465, 229] on div at bounding box center [724, 380] width 1448 height 760
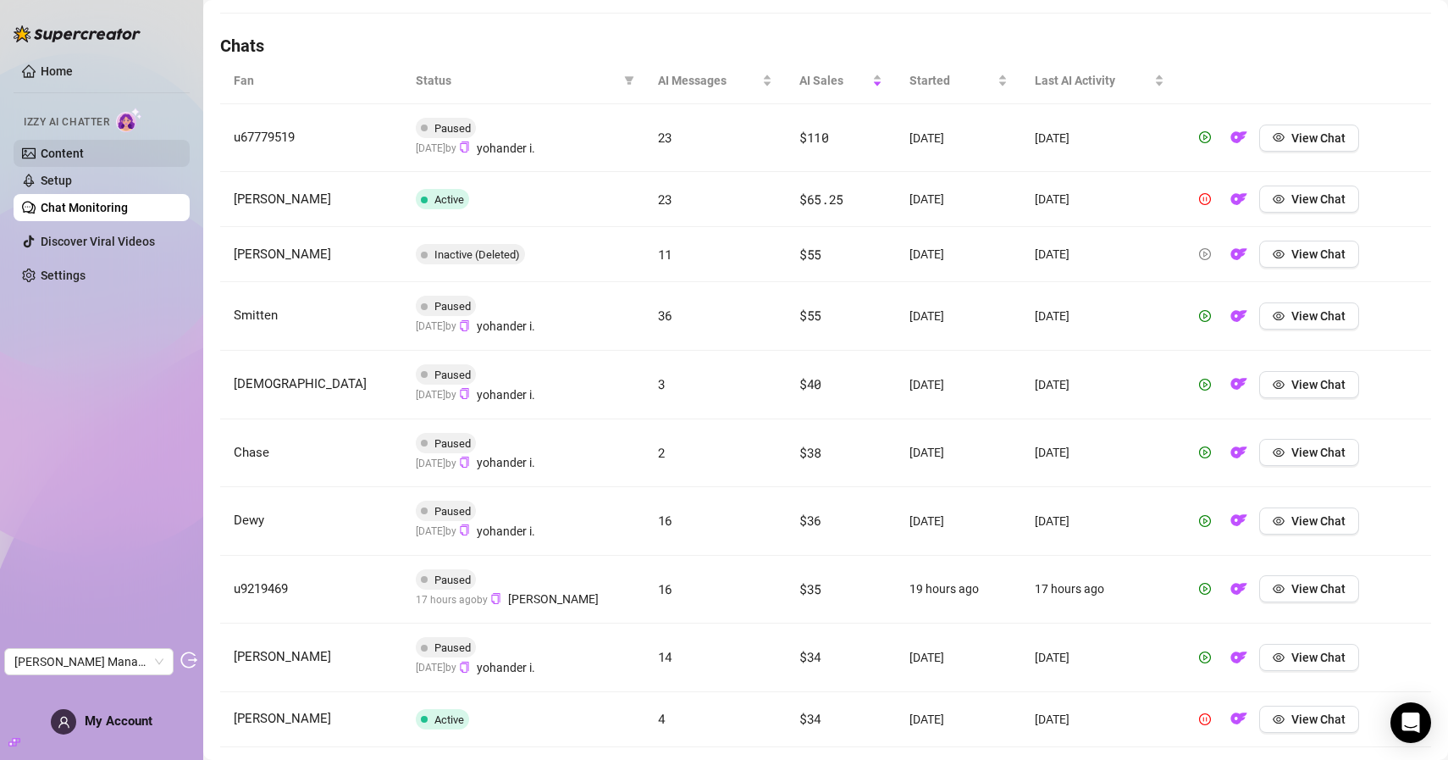
click at [59, 151] on link "Content" at bounding box center [62, 154] width 43 height 14
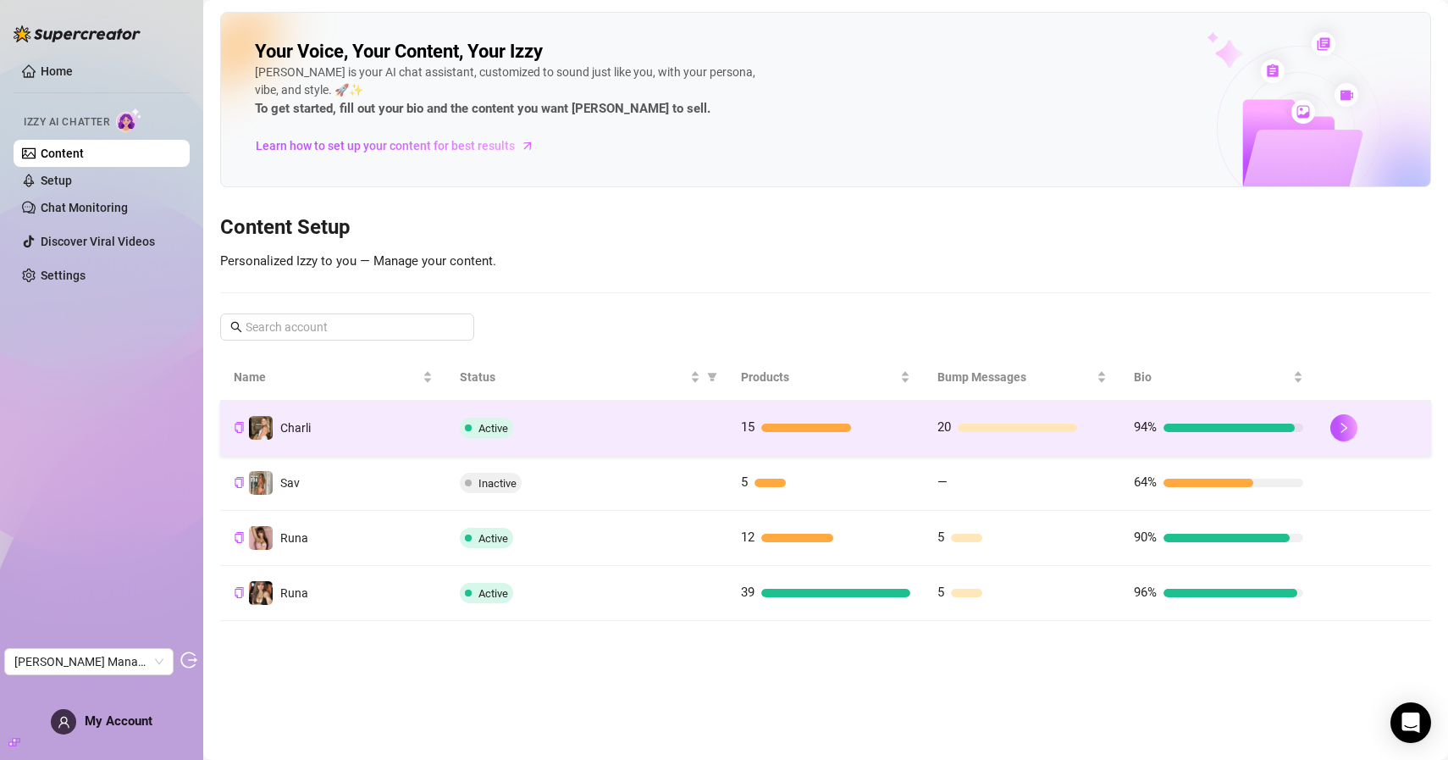
click at [383, 417] on td "Charli" at bounding box center [333, 428] width 226 height 55
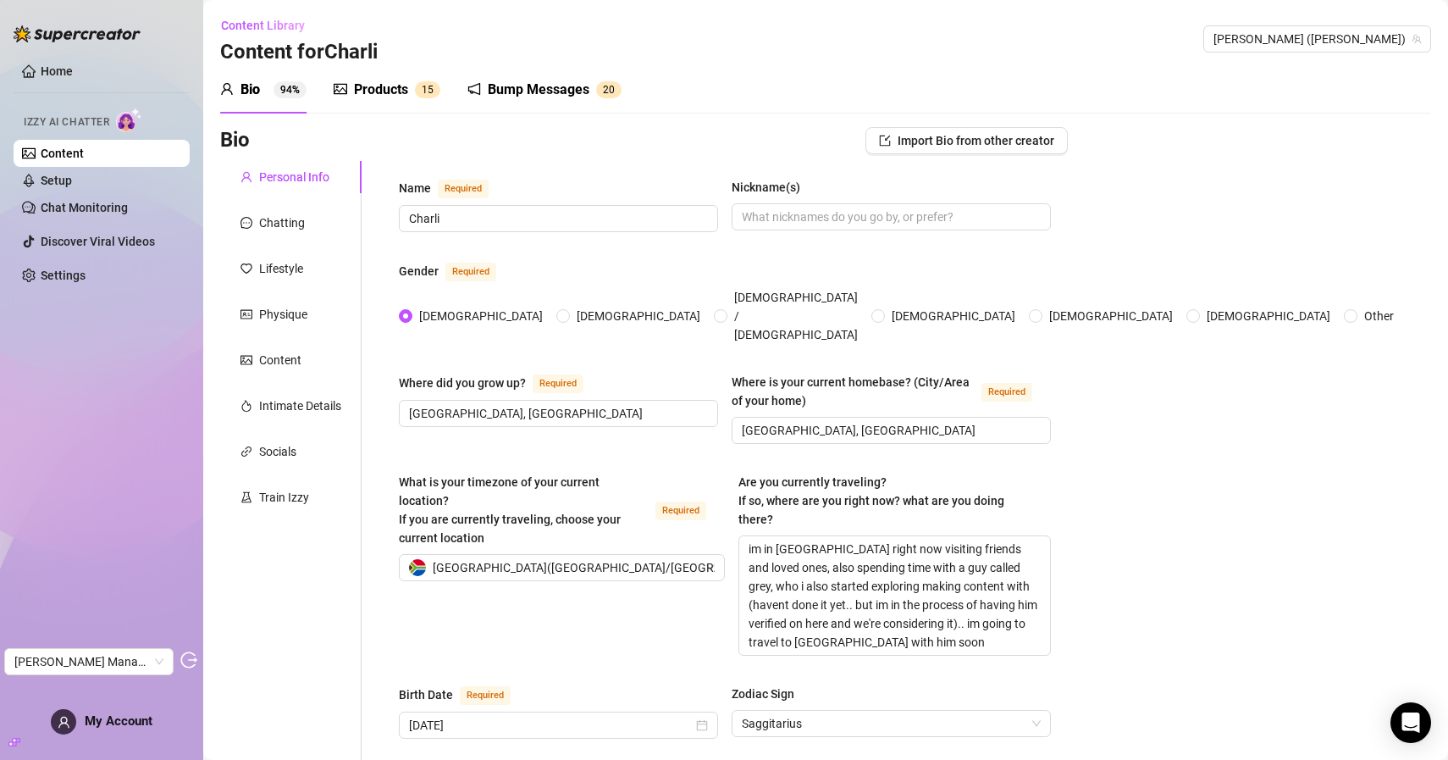
click at [506, 90] on div "Bump Messages" at bounding box center [539, 90] width 102 height 20
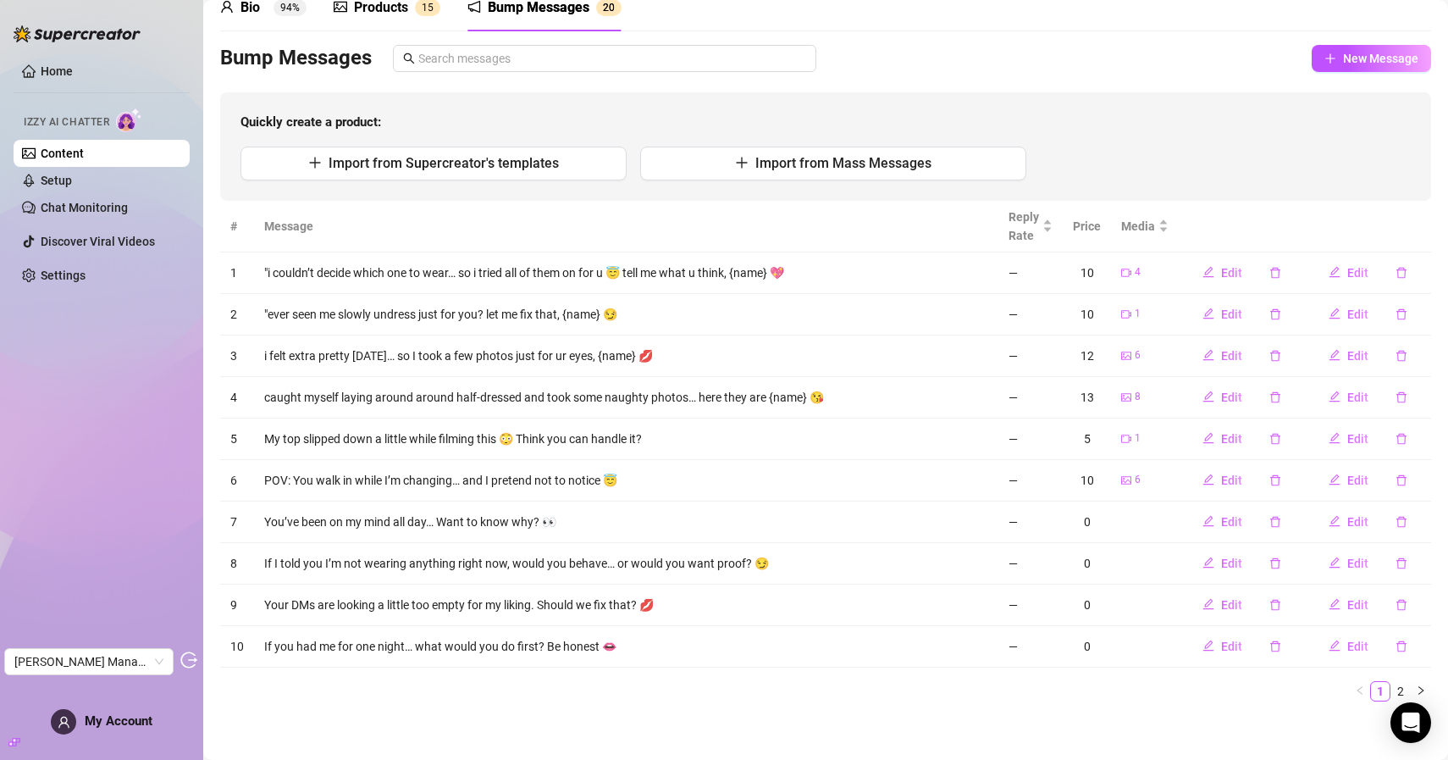
scroll to position [87, 0]
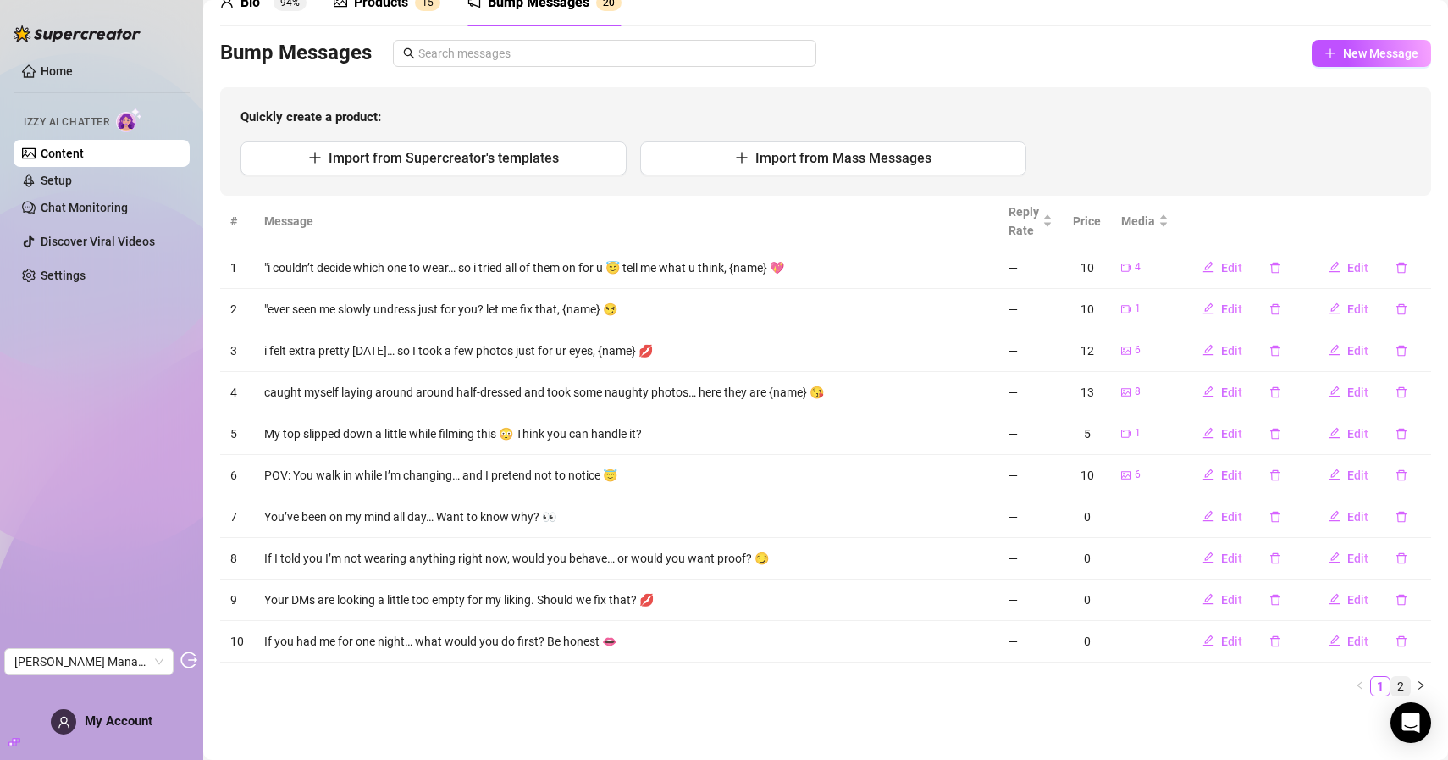
click at [1398, 686] on link "2" at bounding box center [1400, 686] width 19 height 19
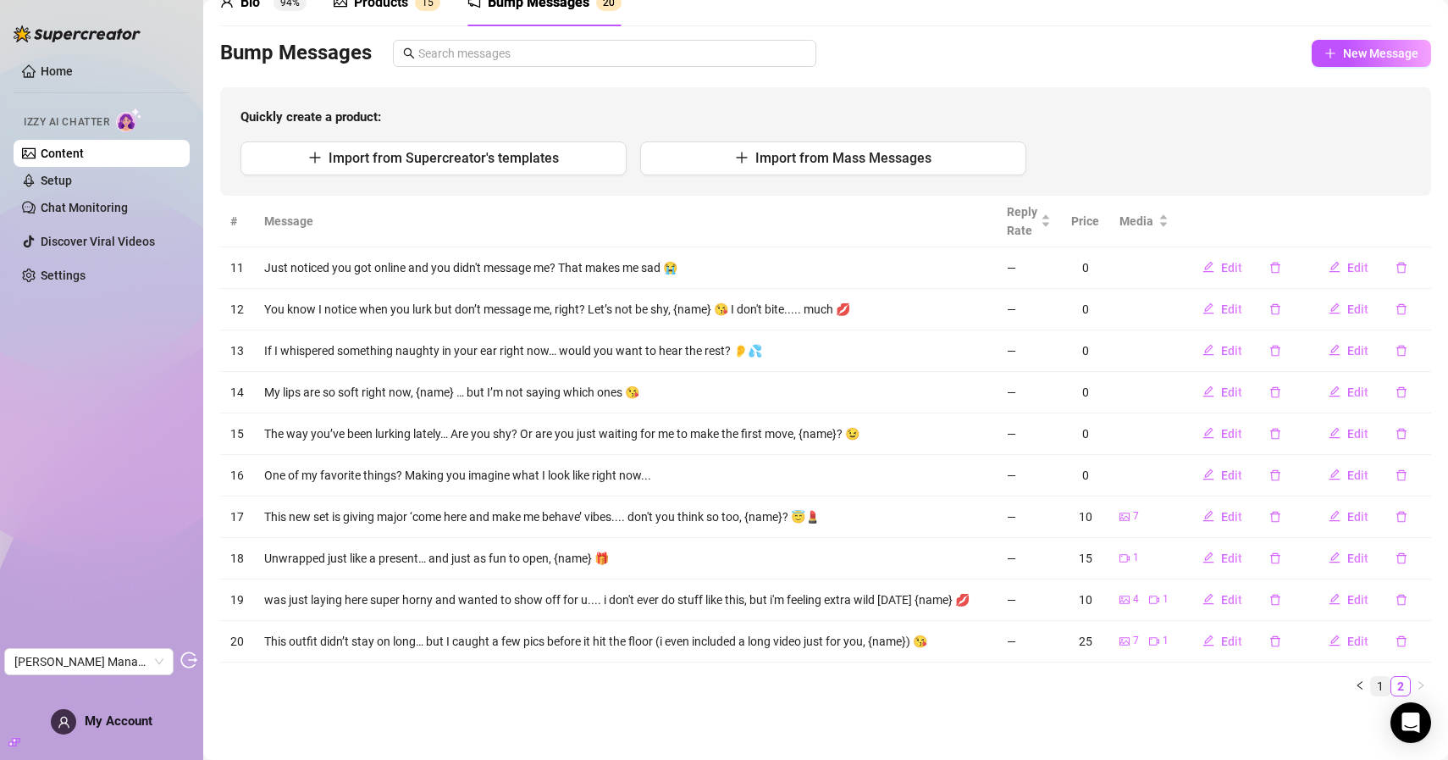
click at [1381, 687] on link "1" at bounding box center [1380, 686] width 19 height 19
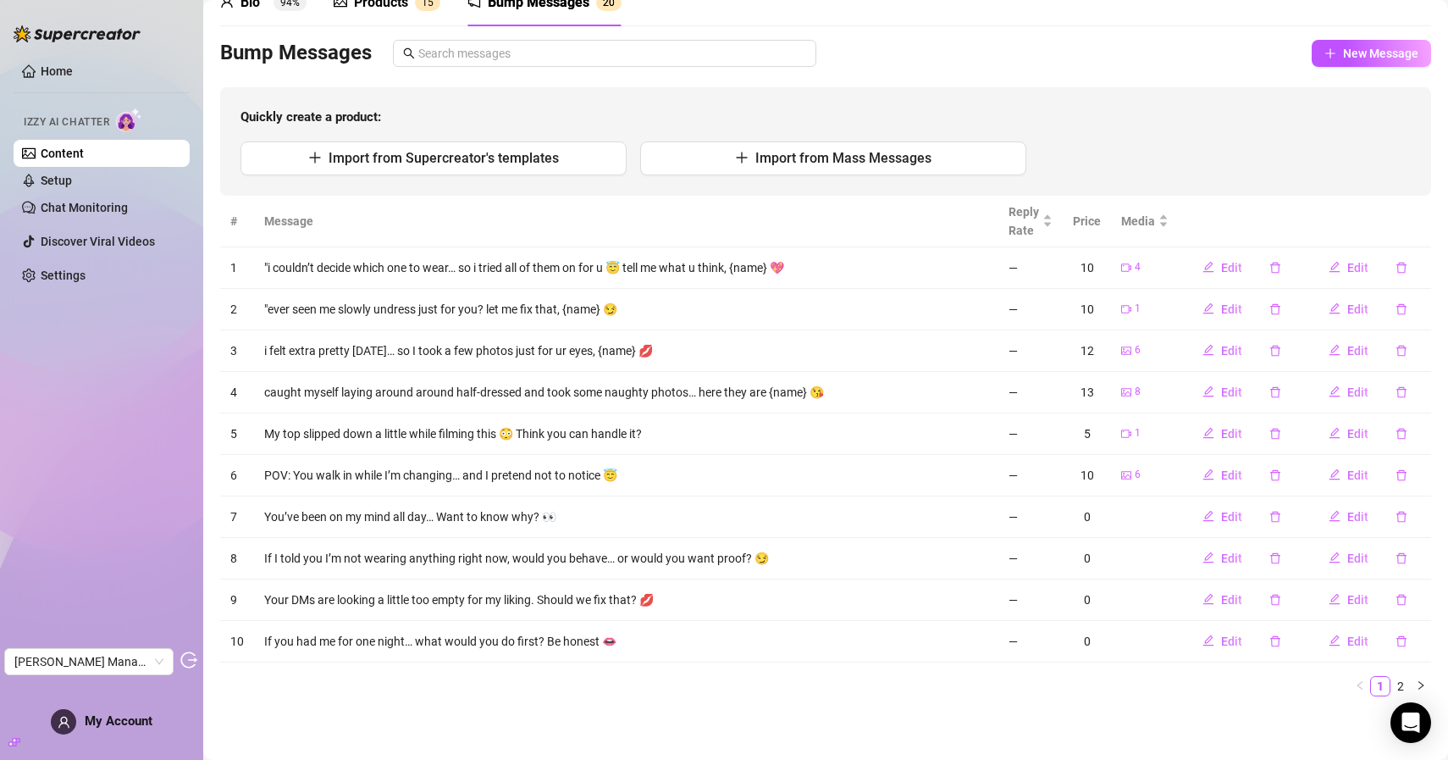
click at [391, 19] on div "Products 1 5" at bounding box center [387, 2] width 107 height 47
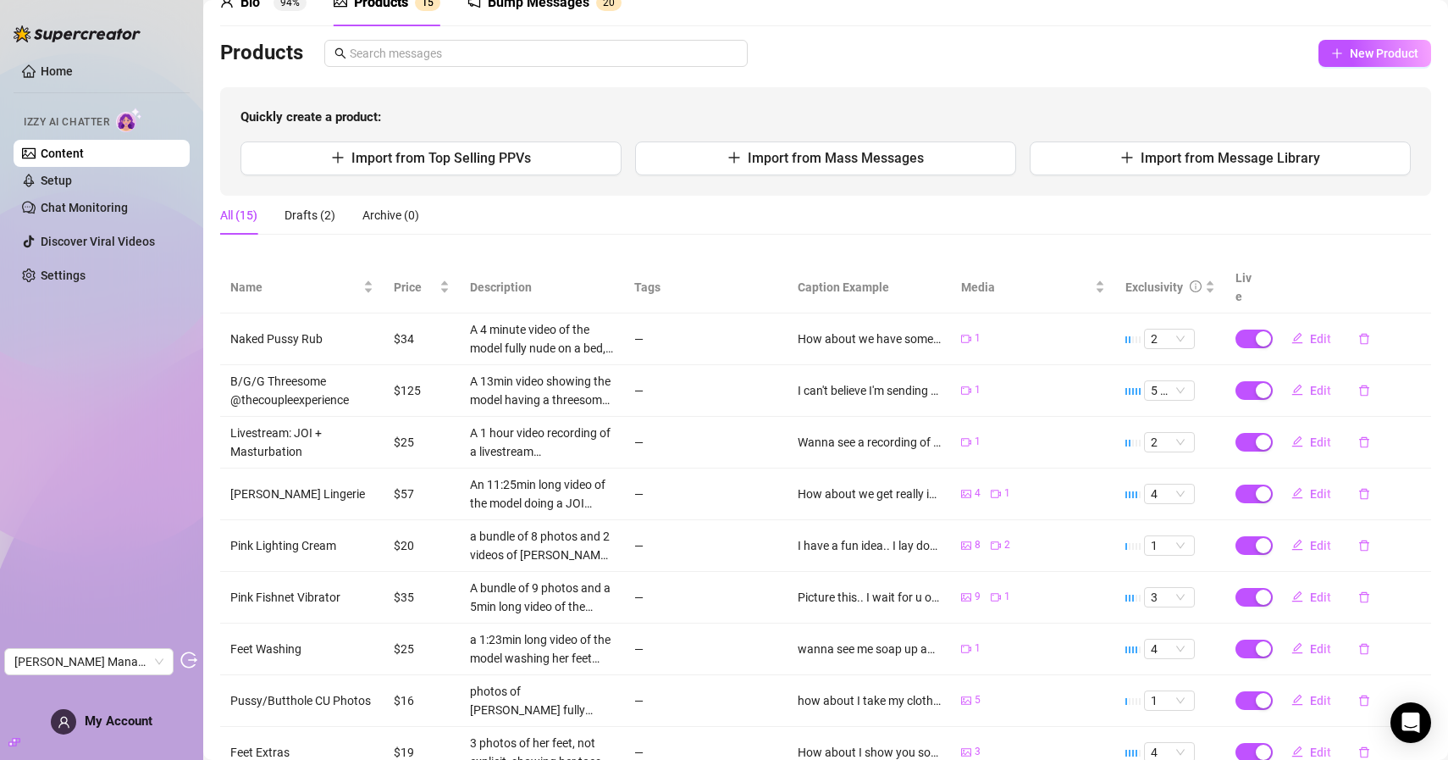
scroll to position [236, 0]
